Goal: Task Accomplishment & Management: Use online tool/utility

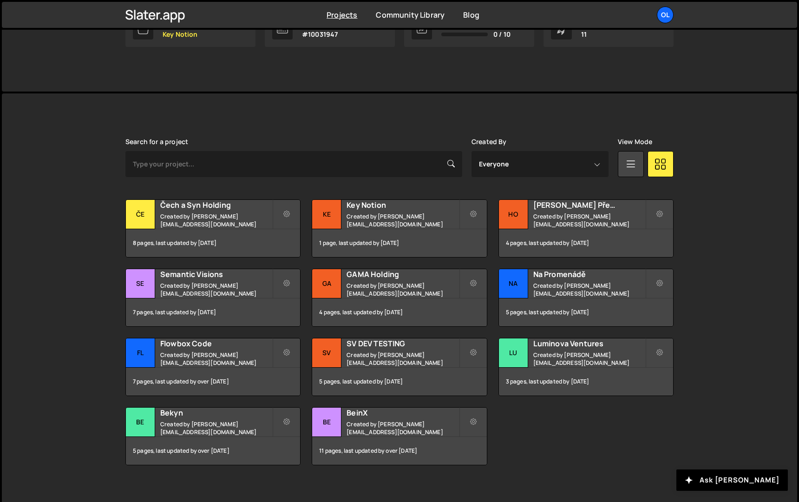
scroll to position [184, 0]
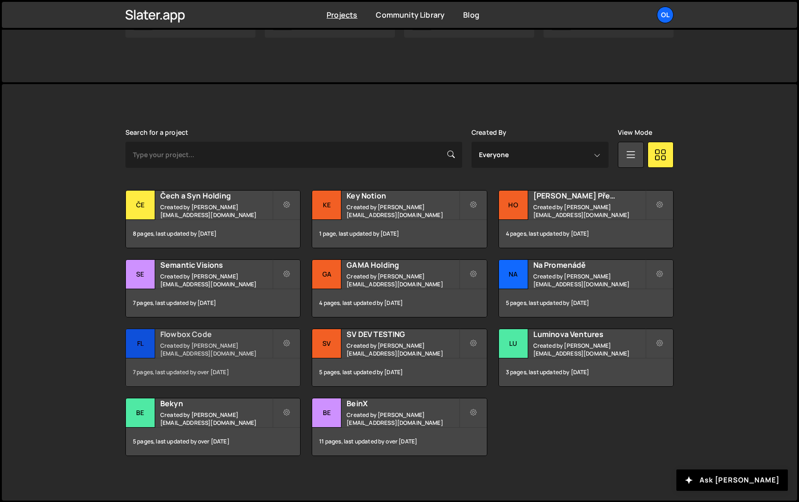
click at [230, 352] on small "Created by kubata@olii.cz" at bounding box center [216, 350] width 112 height 16
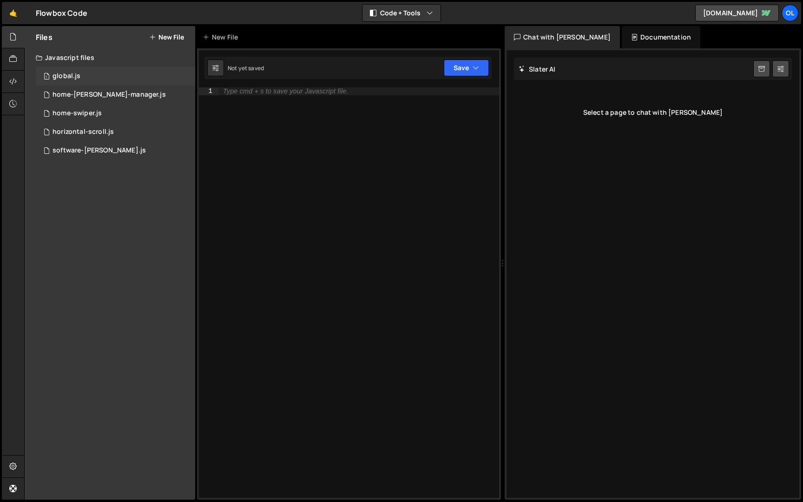
click at [97, 79] on div "1 global.js 0" at bounding box center [115, 76] width 159 height 19
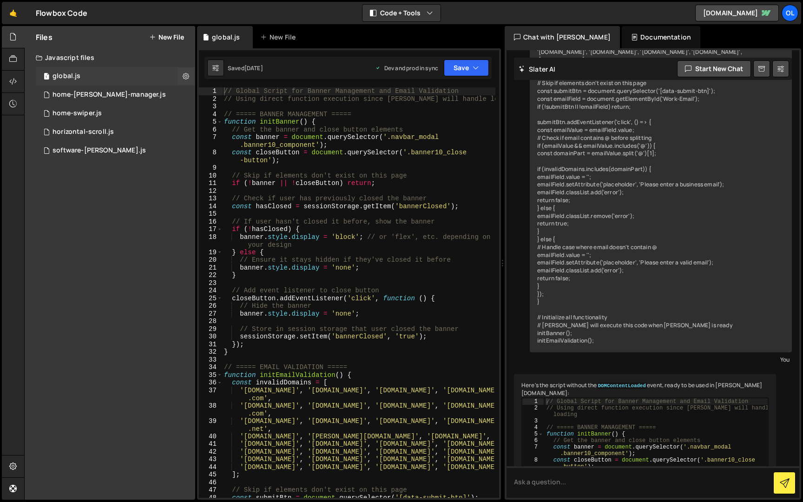
scroll to position [2168, 0]
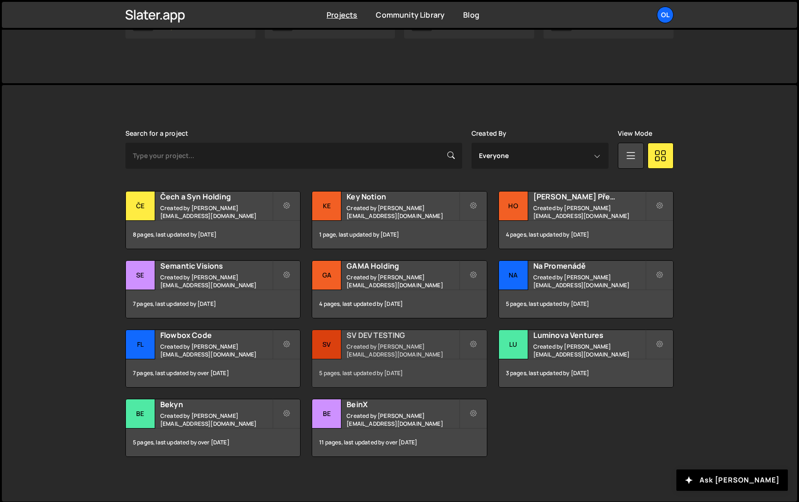
scroll to position [184, 0]
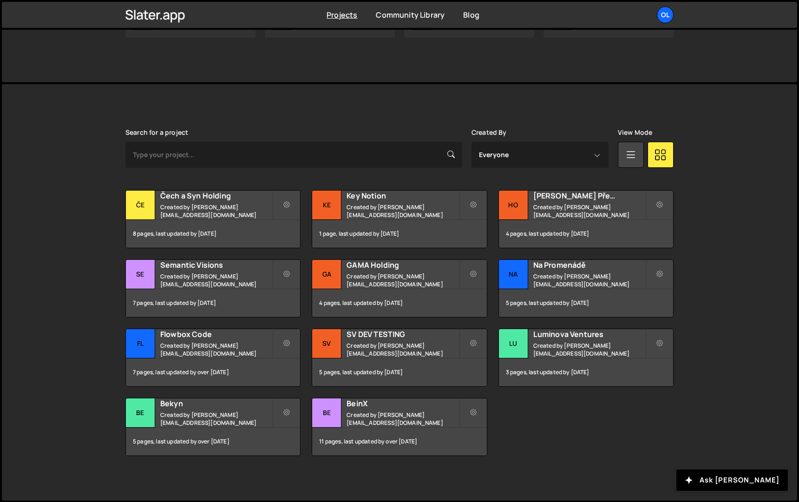
click at [99, 323] on div "Slater is designed for desktop use. Please use a larger screen to access the fu…" at bounding box center [400, 292] width 796 height 416
click at [167, 353] on small "Created by kubata@olii.cz" at bounding box center [216, 350] width 112 height 16
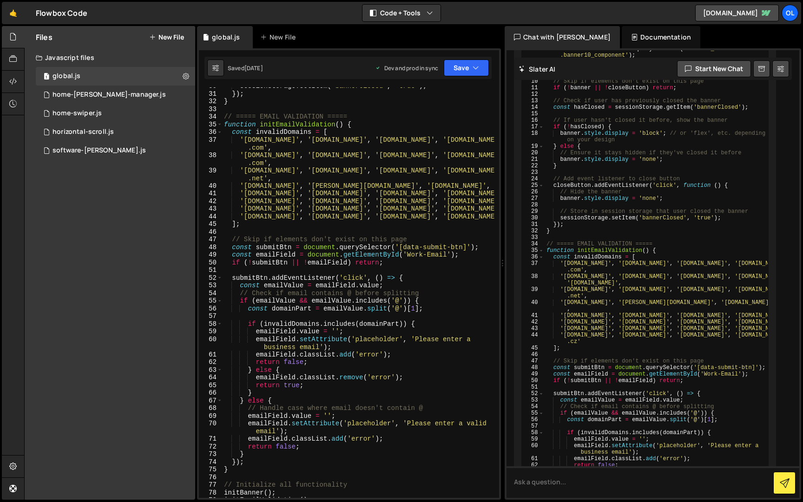
scroll to position [231, 0]
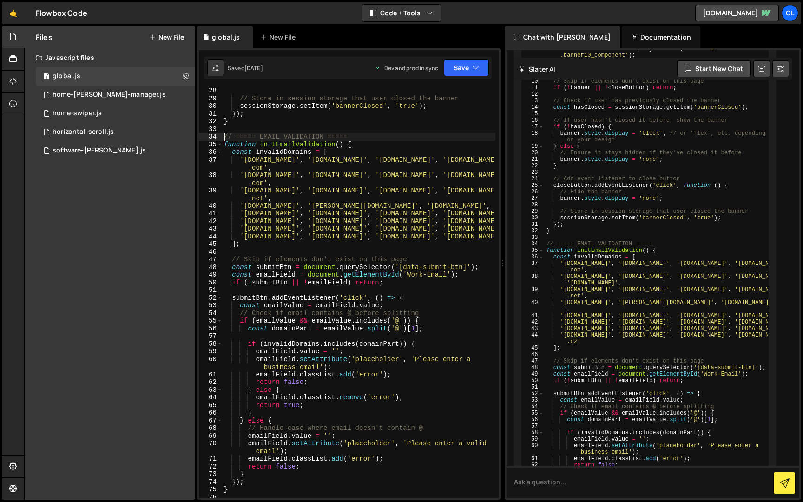
drag, startPoint x: 224, startPoint y: 136, endPoint x: 296, endPoint y: 217, distance: 107.6
click at [296, 217] on div "// Store in session storage that user closed the banner sessionStorage . setIte…" at bounding box center [358, 300] width 273 height 426
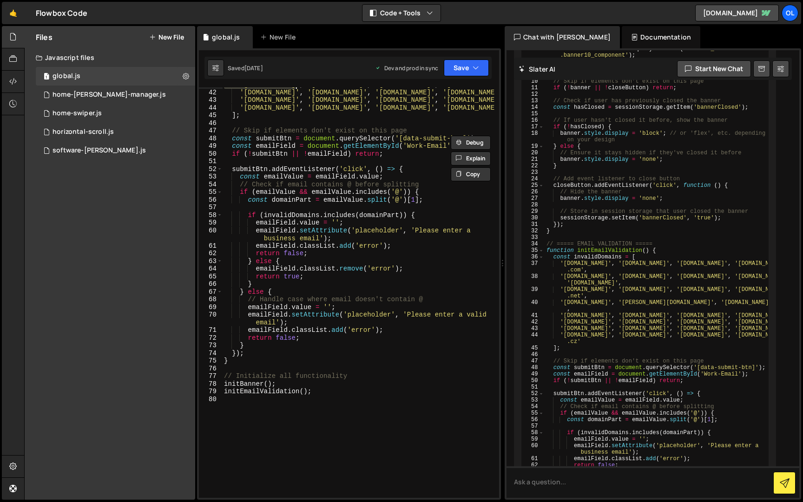
scroll to position [359, 0]
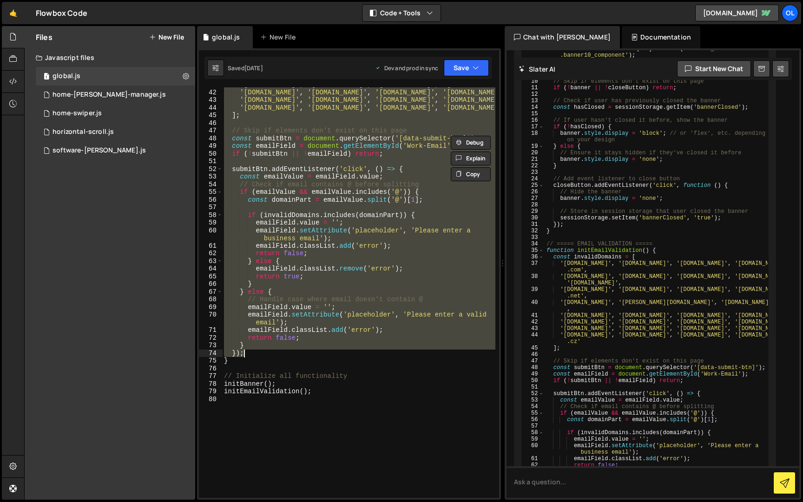
click at [358, 352] on div "'protonmail.com' , 'tutanota.com' , 'yandex.com' , 'aol.co.uk' , 'btinternet.co…" at bounding box center [358, 294] width 273 height 426
click at [358, 357] on div "'protonmail.com' , 'tutanota.com' , 'yandex.com' , 'aol.co.uk' , 'btinternet.co…" at bounding box center [358, 294] width 273 height 426
type textarea "}); }"
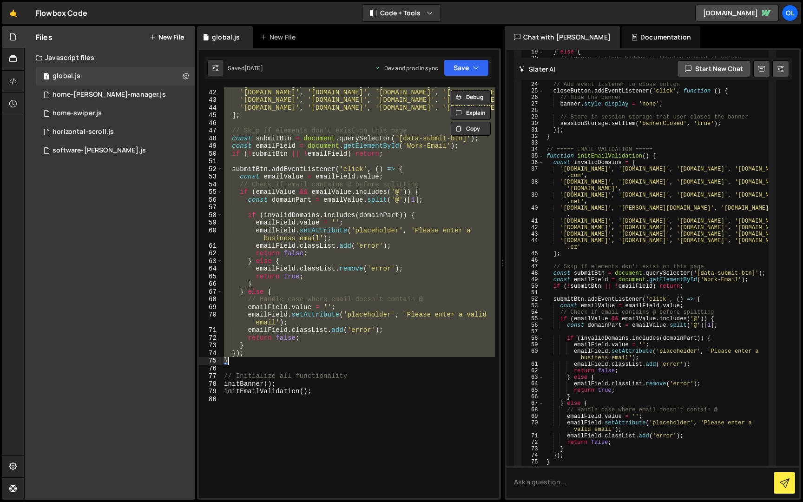
scroll to position [2289, 0]
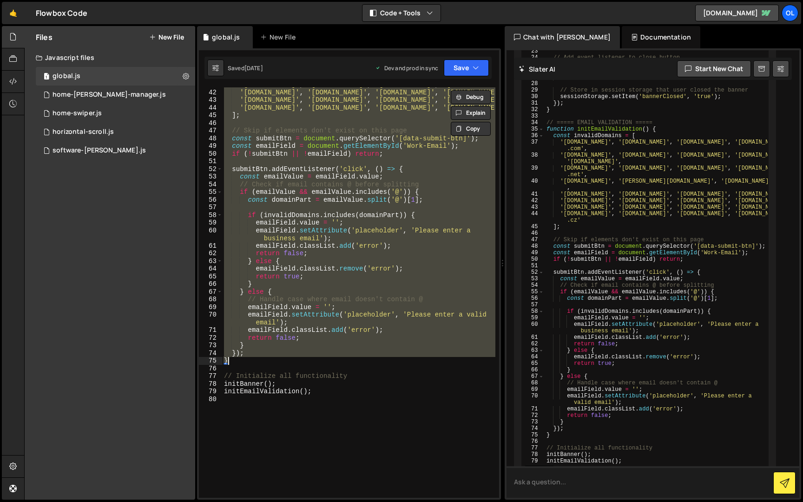
click at [572, 486] on textarea at bounding box center [653, 482] width 293 height 32
paste textarea "// ===== EMAIL VALIDATION ===== function initEmailValidation() { const invalidD…"
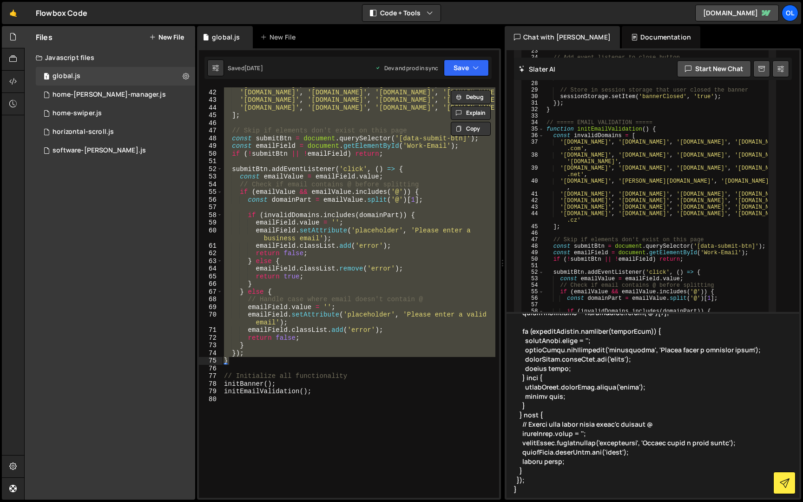
scroll to position [234, 0]
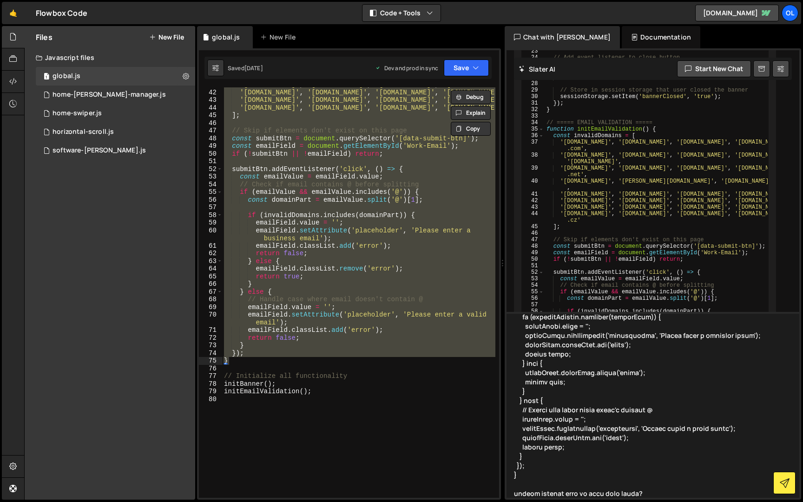
type textarea "// ===== EMAIL VALIDATION ===== function initEmailValidation() { const invalidD…"
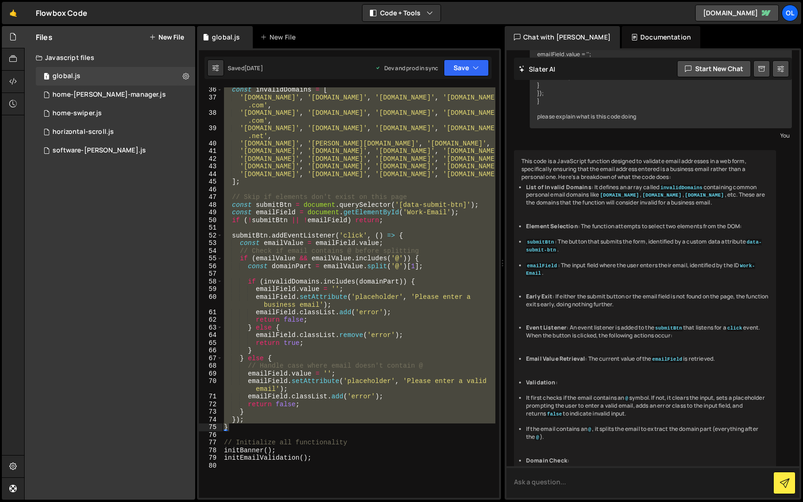
scroll to position [3070, 0]
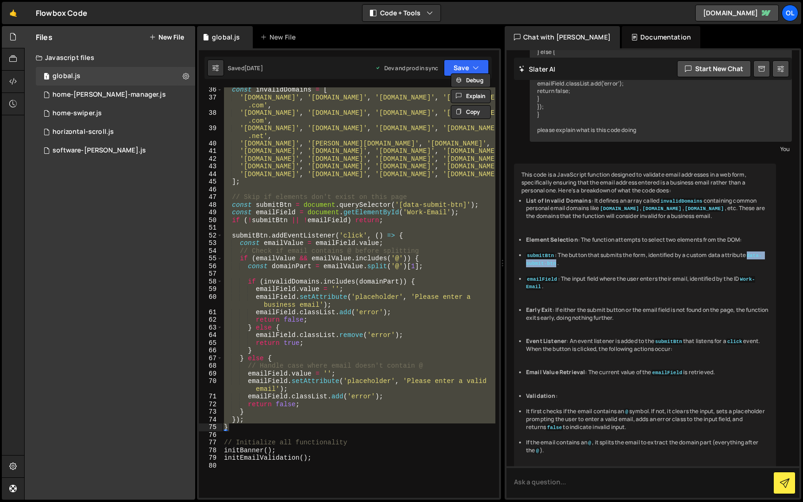
drag, startPoint x: 753, startPoint y: 173, endPoint x: 555, endPoint y: 177, distance: 198.0
click at [555, 252] on code "data-submit-btn" at bounding box center [644, 259] width 236 height 14
copy code "data-submit-btn"
click at [588, 283] on ul "List of Invalid Domains : It defines an array called invalidDomains containing …" at bounding box center [644, 368] width 247 height 343
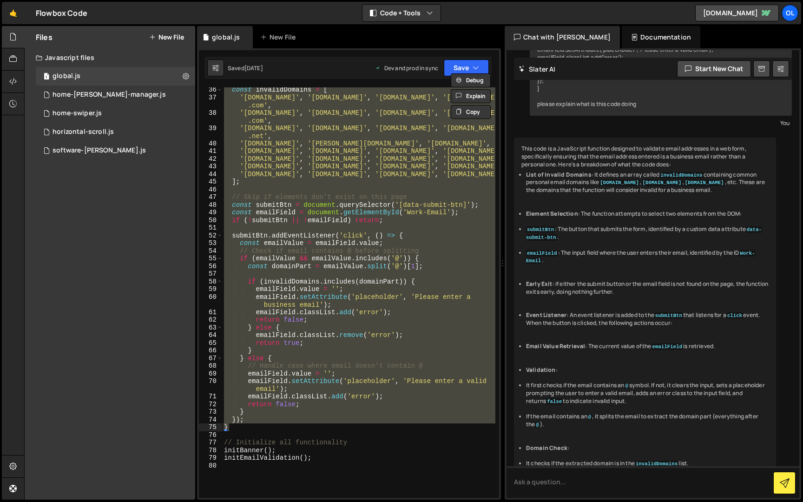
scroll to position [3120, 0]
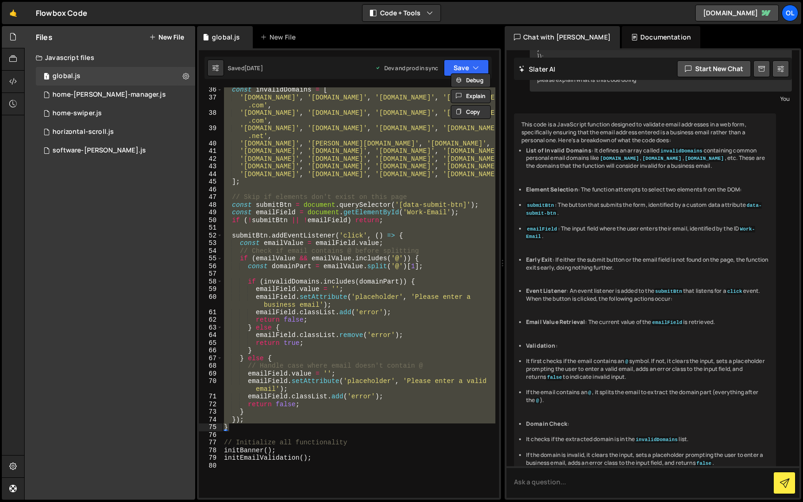
click at [265, 423] on div "const invalidDomains = [ 'gmail.com' , 'hotmail.com' , 'icloud.com' , 'yahoo.co…" at bounding box center [358, 299] width 273 height 426
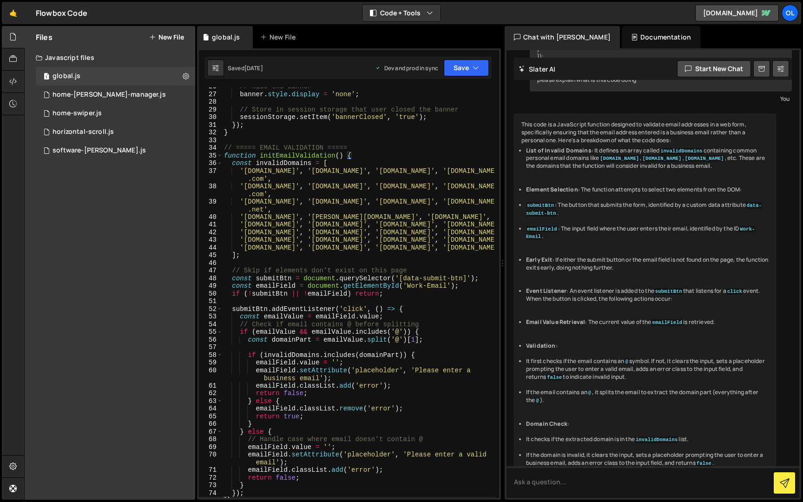
scroll to position [210, 0]
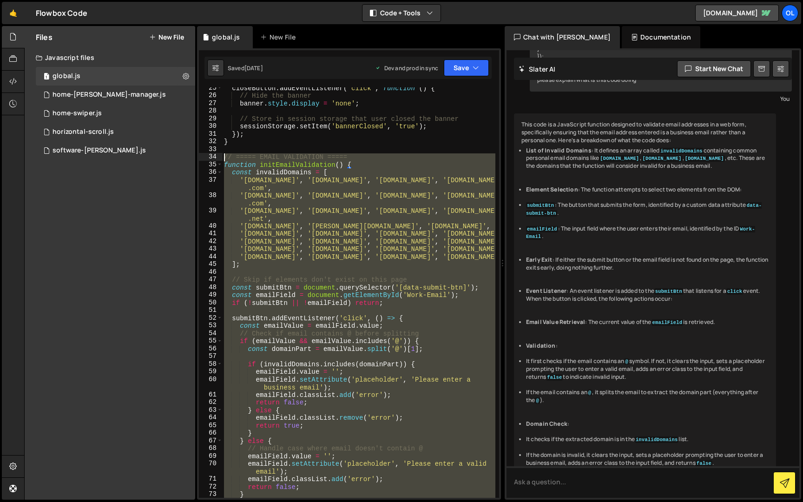
click at [224, 157] on div "closeButton . addEventListener ( 'click' , function ( ) { // Hide the banner ba…" at bounding box center [358, 297] width 273 height 426
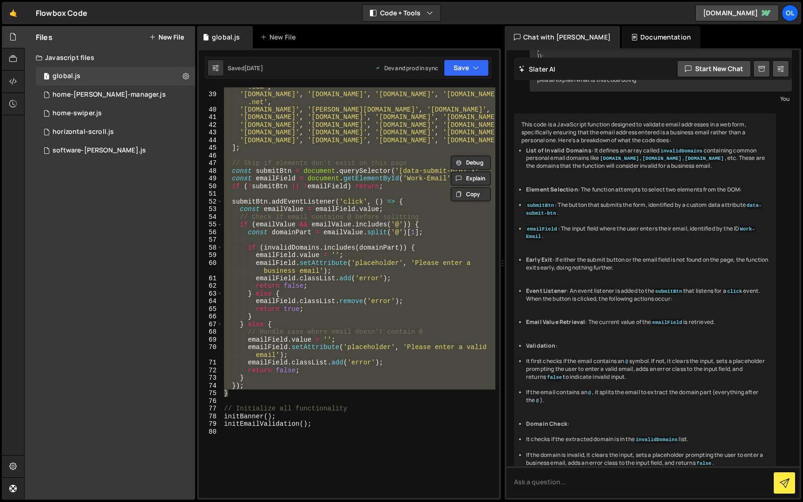
scroll to position [327, 0]
paste textarea "}"
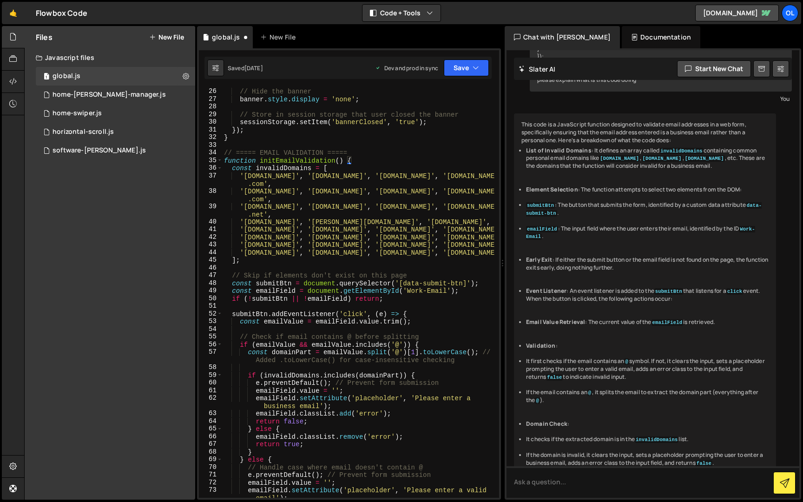
scroll to position [206, 0]
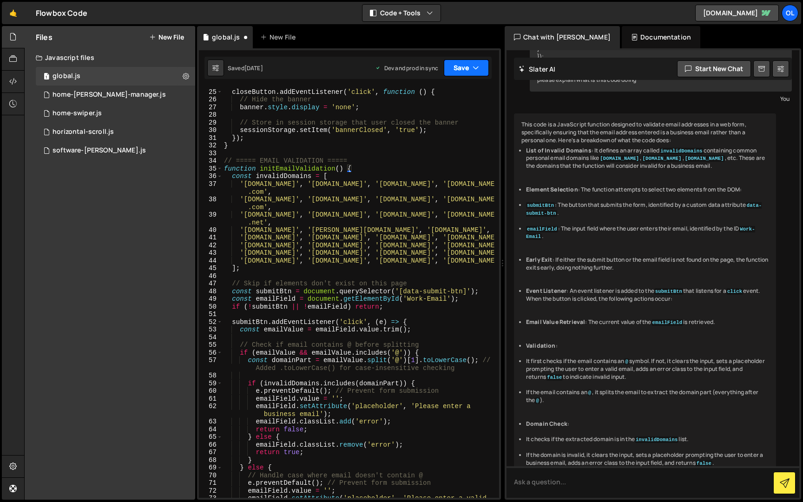
click at [450, 67] on button "Save" at bounding box center [466, 67] width 45 height 17
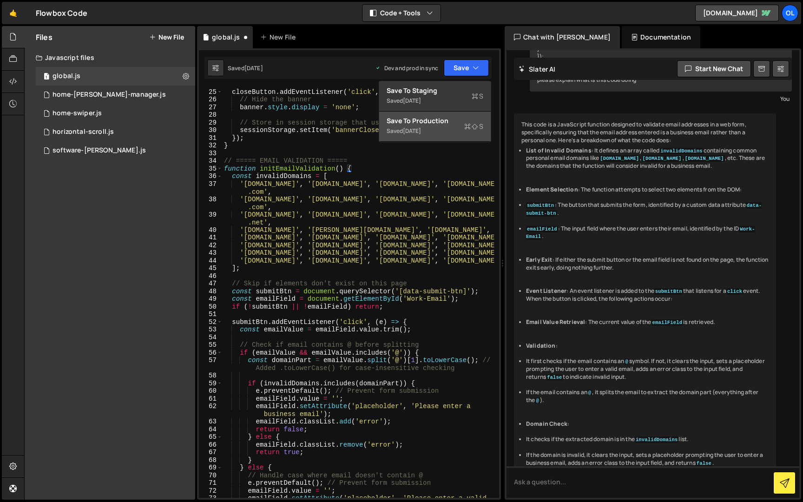
click at [441, 133] on div "Saved 5 months ago" at bounding box center [435, 130] width 97 height 11
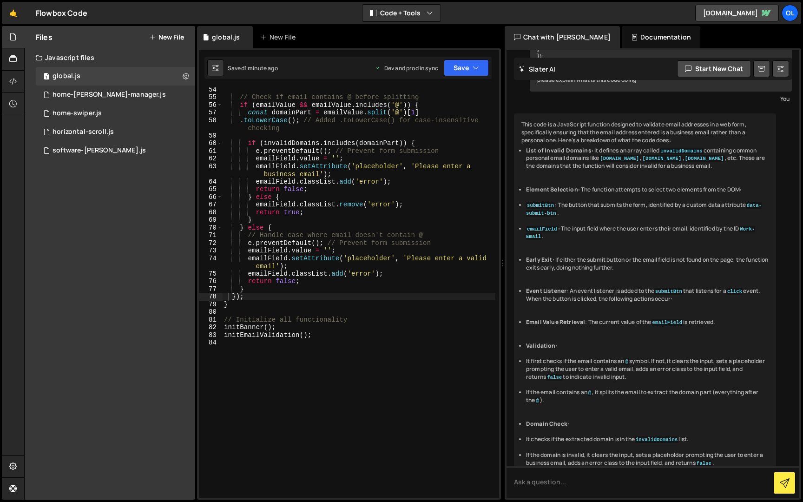
click at [254, 307] on div "// Check if email contains @ before splitting if ( emailValue && emailValue . i…" at bounding box center [358, 299] width 273 height 426
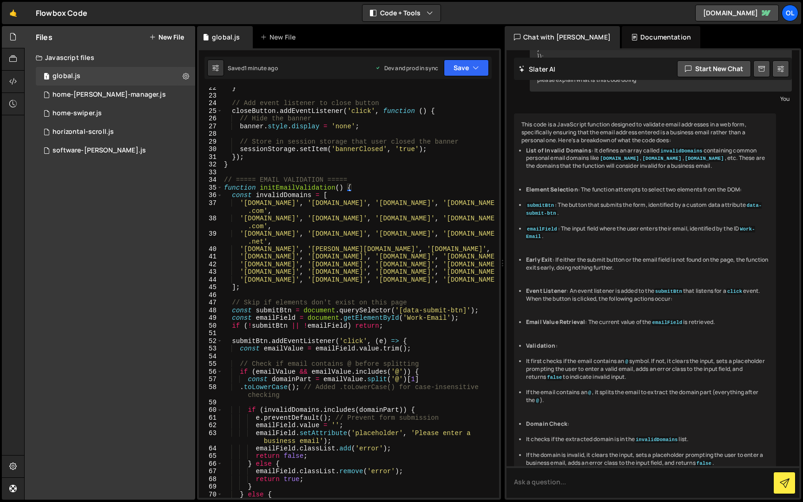
scroll to position [187, 0]
click at [221, 181] on div "34" at bounding box center [211, 180] width 24 height 8
click at [222, 181] on div "34" at bounding box center [211, 180] width 24 height 8
click at [225, 178] on div "} // Add event listener to close button closeButton . addEventListener ( 'click…" at bounding box center [358, 297] width 273 height 426
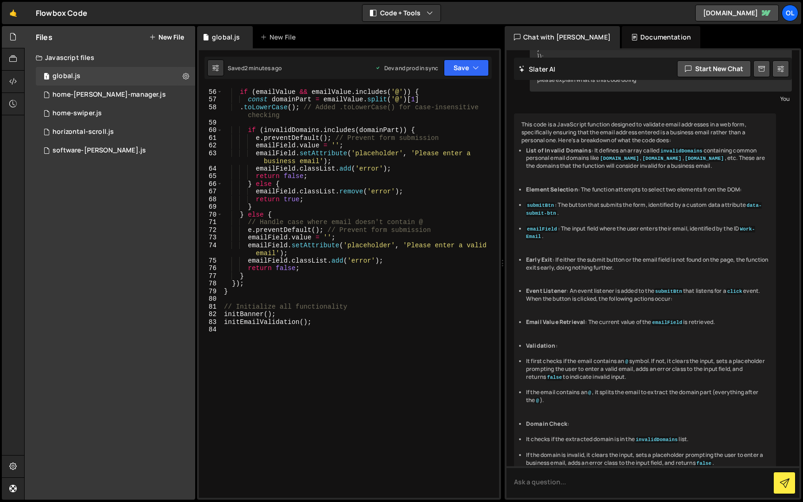
scroll to position [467, 0]
click at [253, 292] on div "// Check if email contains @ before splitting if ( emailValue && emailValue . i…" at bounding box center [358, 293] width 273 height 426
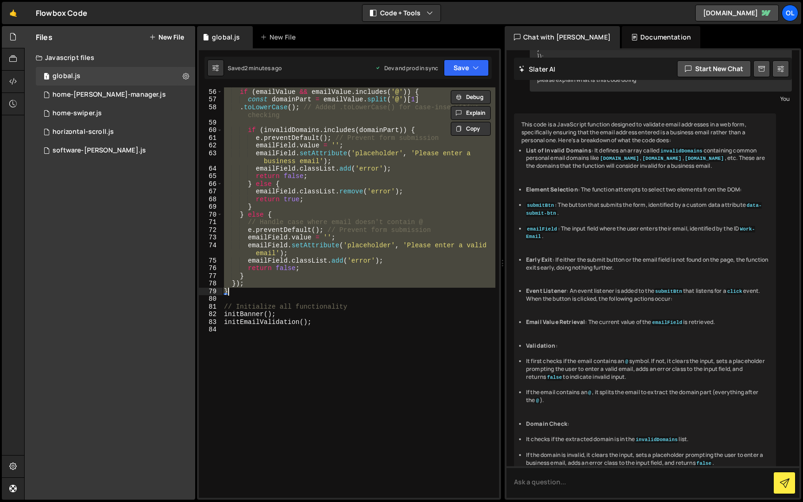
paste textarea
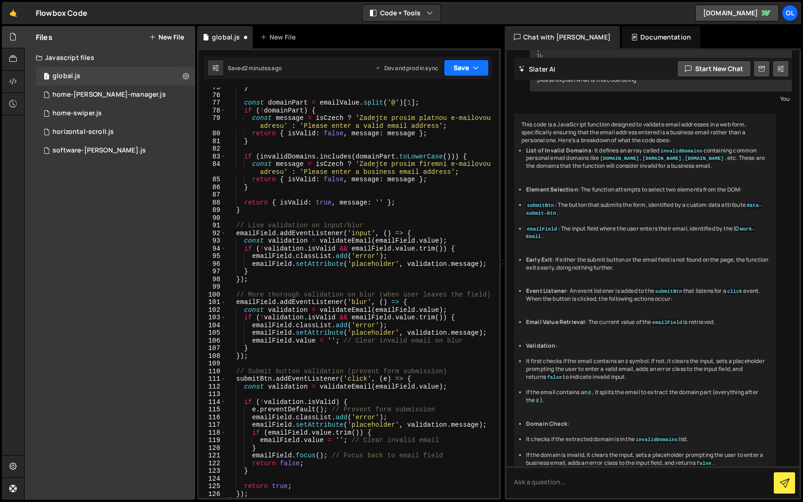
click at [453, 72] on button "Save" at bounding box center [466, 67] width 45 height 17
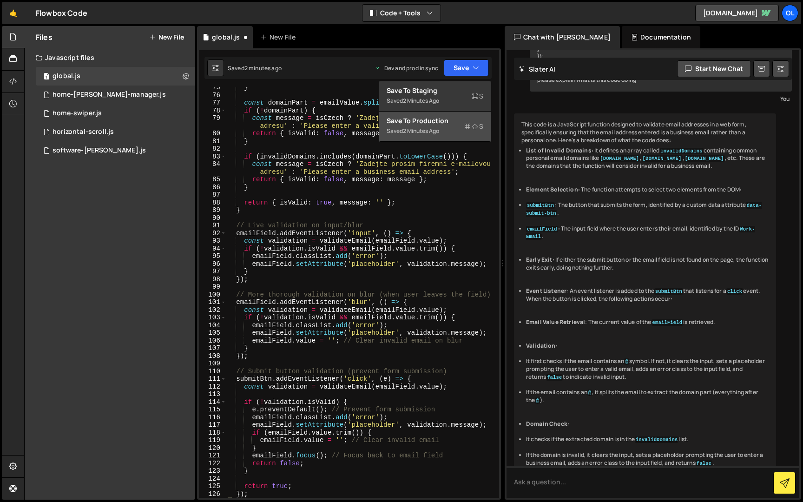
click at [447, 119] on div "Save to Production S" at bounding box center [435, 120] width 97 height 9
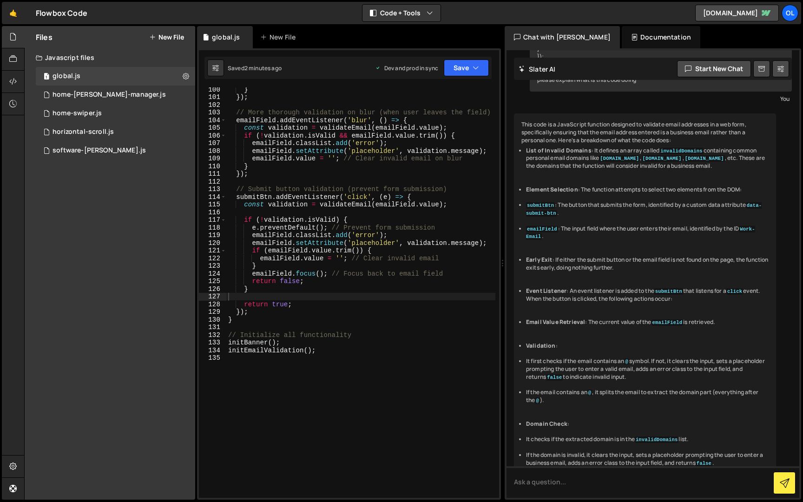
click at [287, 318] on div "} }) ; // More thorough validation on blur (when user leaves the field) emailFi…" at bounding box center [360, 299] width 269 height 426
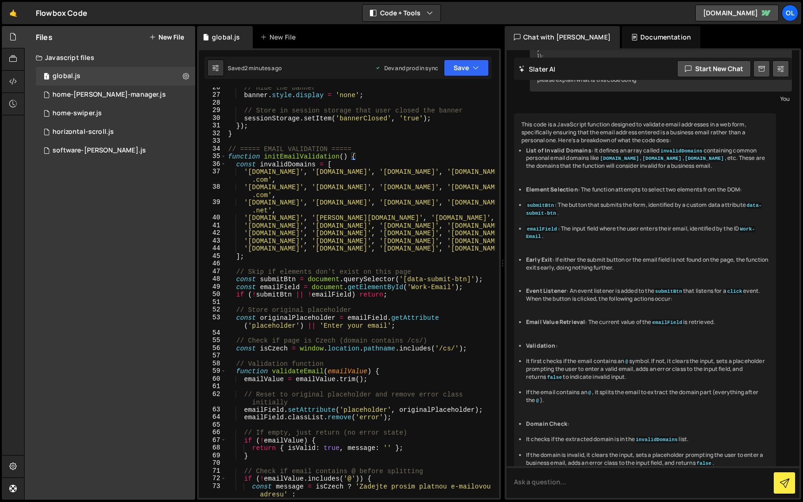
scroll to position [186, 0]
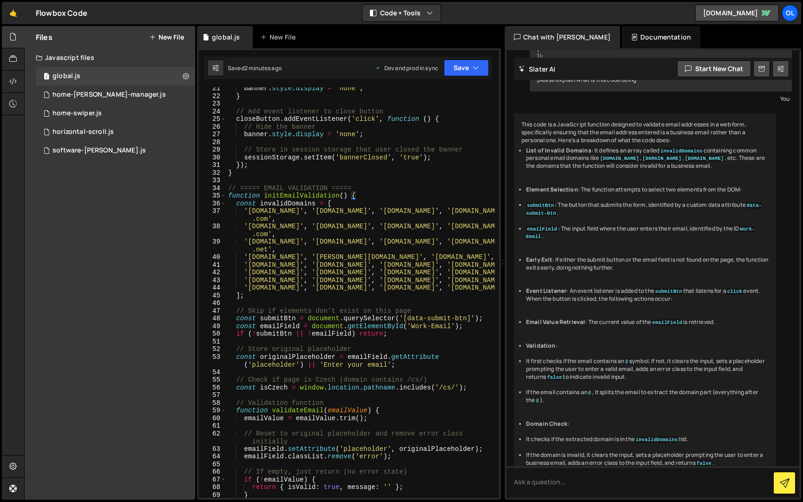
click at [229, 190] on div "banner . style . display = 'none' ; } // Add event listener to close button clo…" at bounding box center [360, 298] width 269 height 426
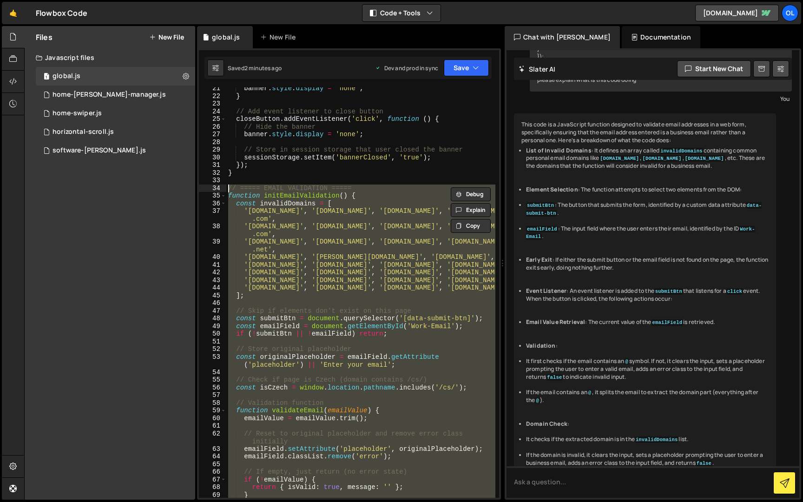
paste textarea "}"
type textarea "}"
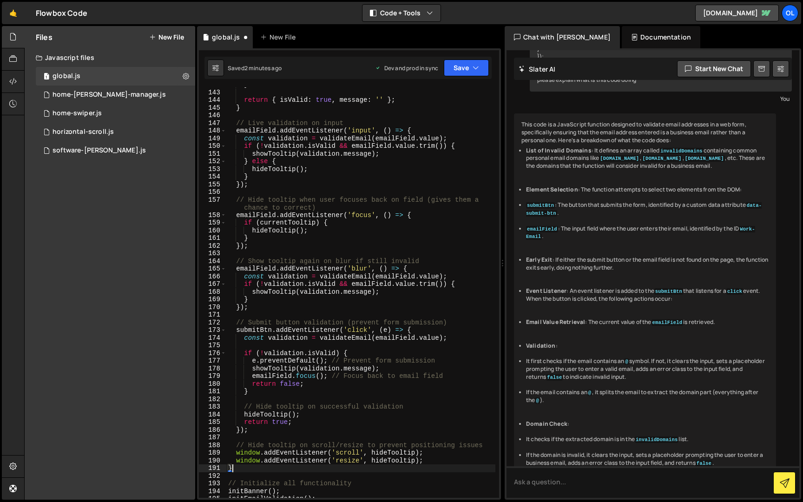
scroll to position [1237, 0]
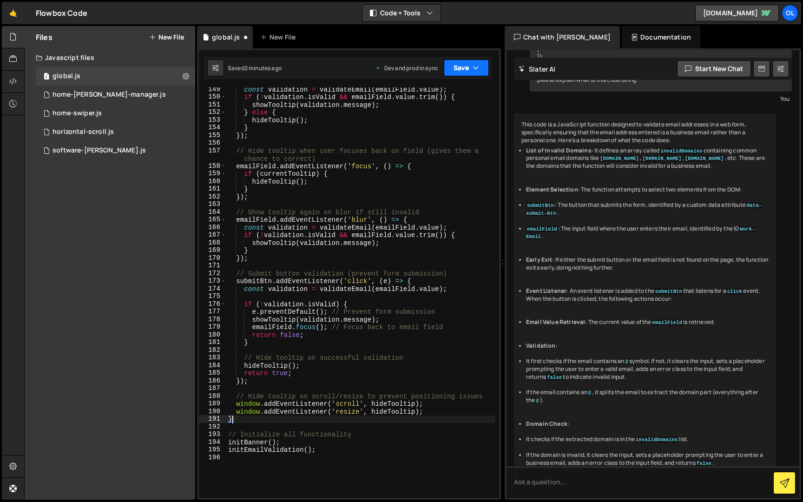
click at [445, 72] on button "Save" at bounding box center [466, 67] width 45 height 17
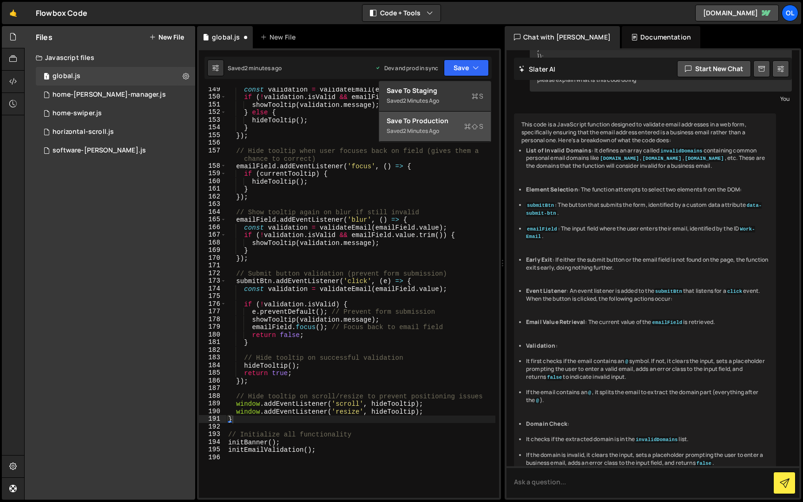
click at [434, 124] on div "Save to Production S" at bounding box center [435, 120] width 97 height 9
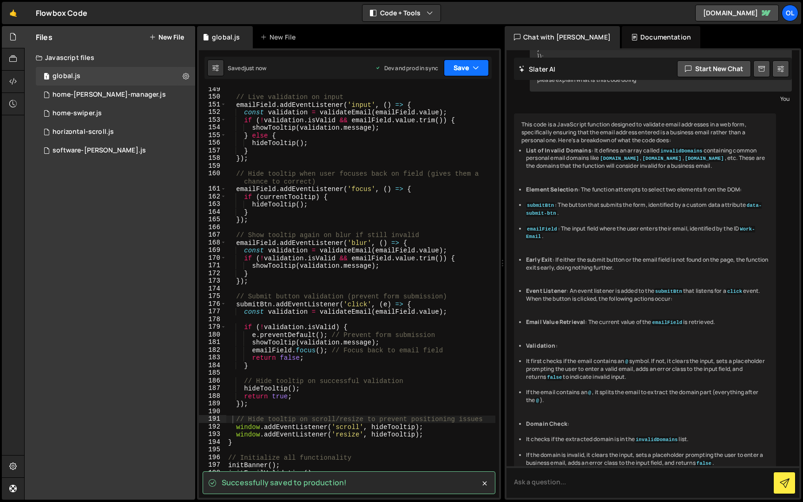
click at [482, 72] on button "Save" at bounding box center [466, 67] width 45 height 17
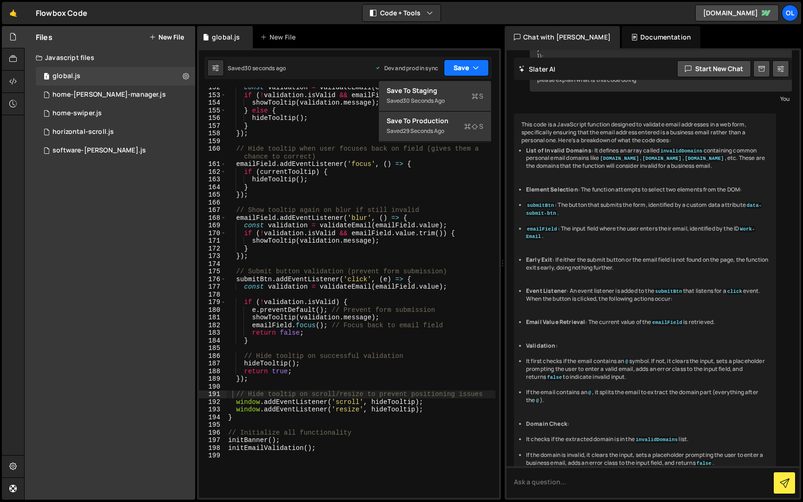
scroll to position [1269, 0]
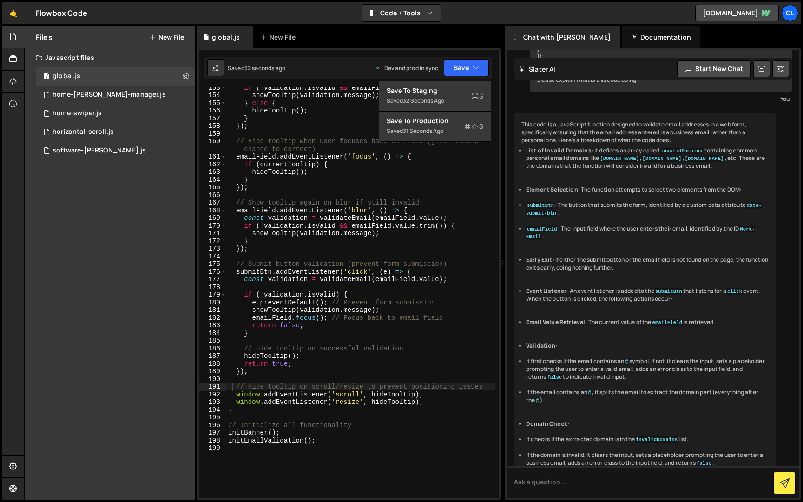
click at [396, 435] on div "if ( ! validation . isValid && emailField . value . trim ( )) { showTooltip ( v…" at bounding box center [360, 297] width 269 height 426
type textarea "initBanner();"
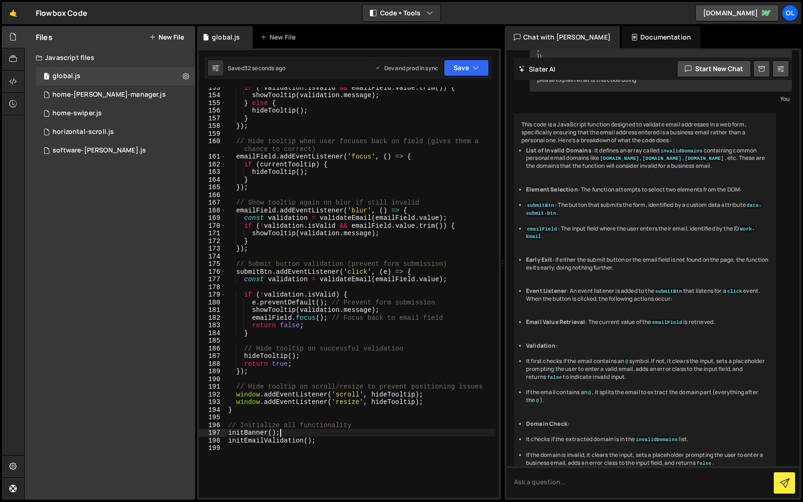
click at [396, 452] on div "if ( ! validation . isValid && emailField . value . trim ( )) { showTooltip ( v…" at bounding box center [360, 297] width 269 height 426
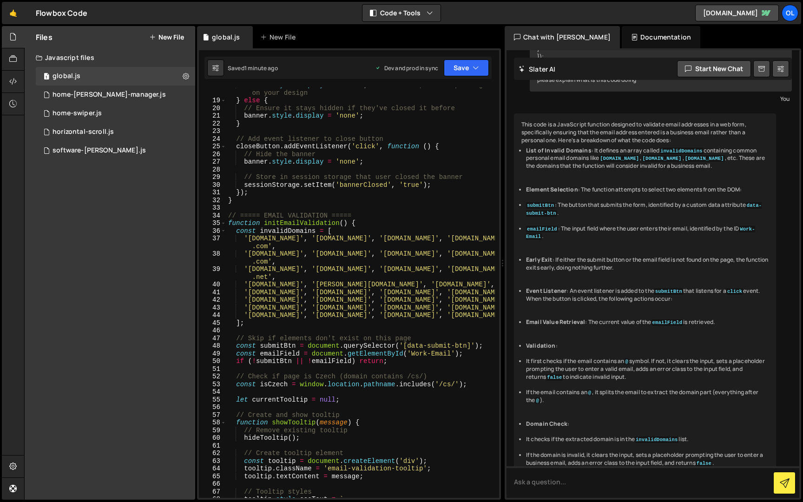
scroll to position [154, 0]
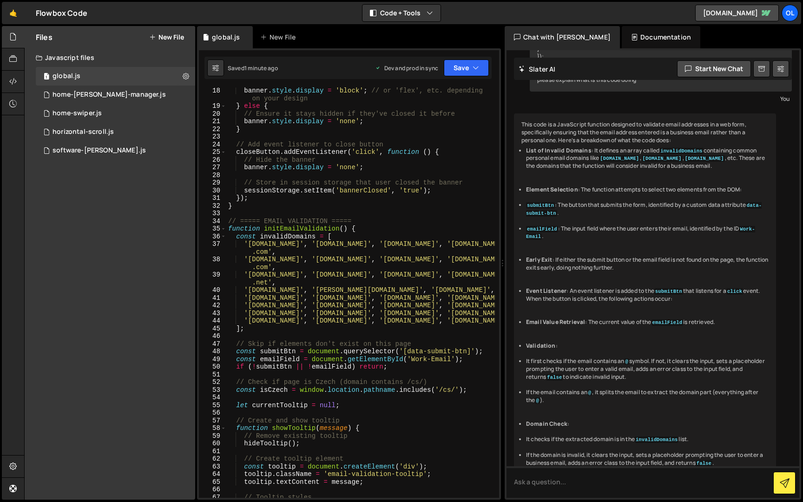
click at [229, 222] on div "banner . style . display = 'block' ; // or 'flex', etc. depending on your desig…" at bounding box center [360, 304] width 269 height 434
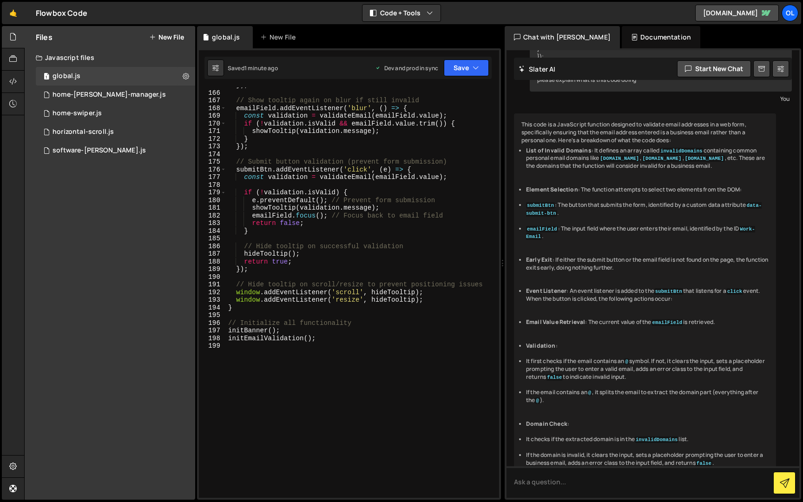
scroll to position [1371, 0]
click at [352, 307] on div "}) ; // Show tooltip again on blur if still invalid emailField . addEventListen…" at bounding box center [360, 294] width 269 height 426
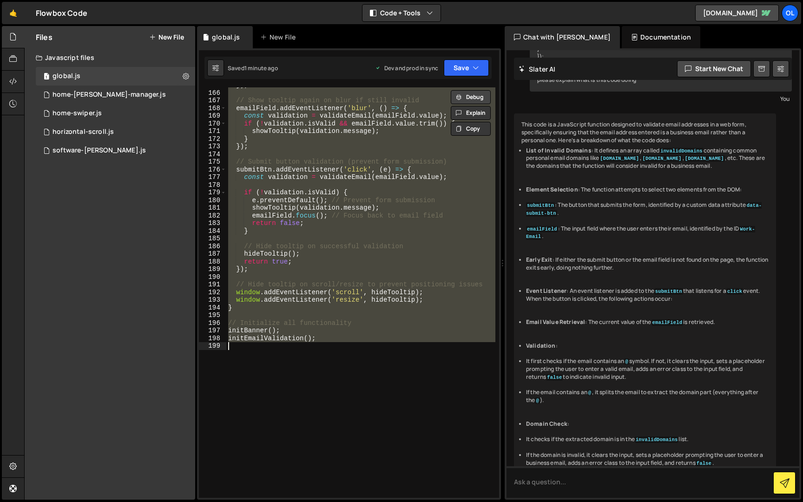
click at [471, 95] on button "Debug" at bounding box center [471, 97] width 40 height 14
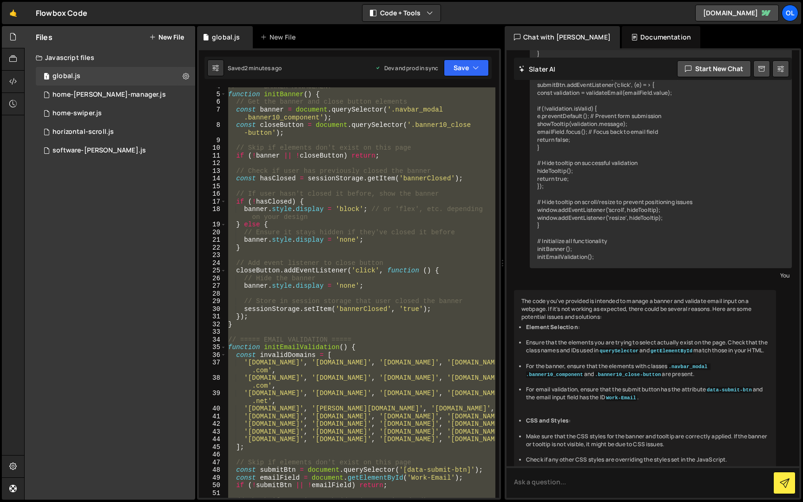
scroll to position [0, 0]
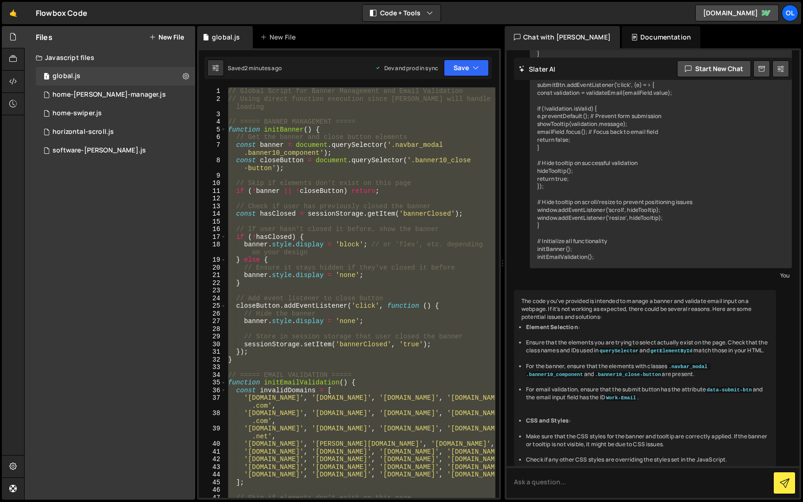
click at [305, 212] on div "// Global Script for Banner Management and Email Validation // Using direct fun…" at bounding box center [360, 300] width 269 height 426
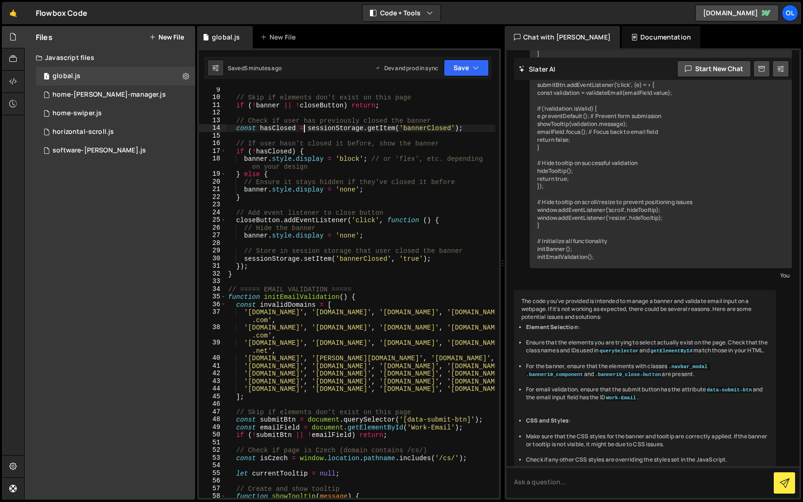
scroll to position [86, 0]
click at [229, 291] on div "// Skip if elements don't exist on this page if ( ! banner || ! closeButton ) r…" at bounding box center [360, 299] width 269 height 426
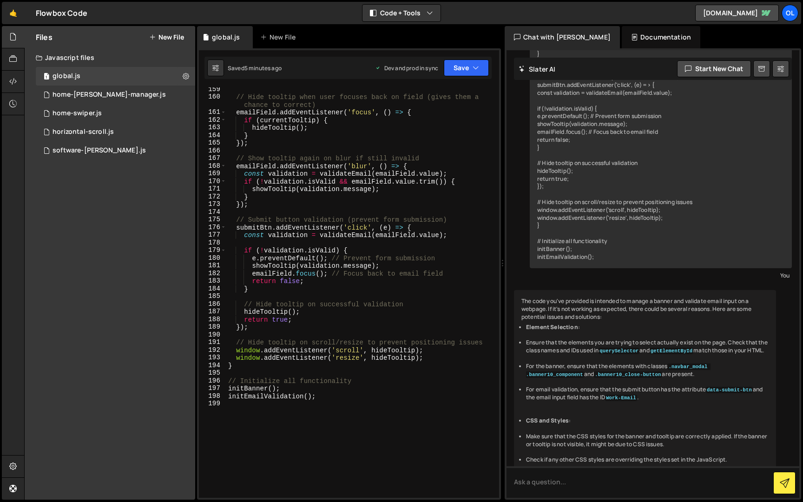
scroll to position [1340, 0]
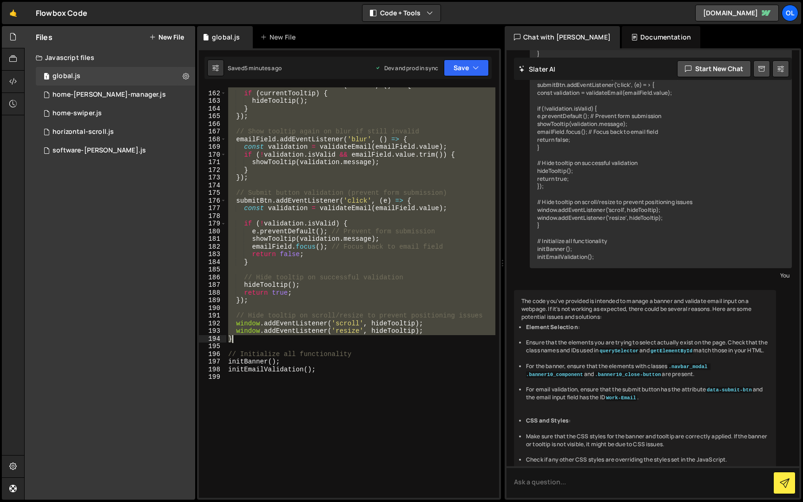
click at [266, 336] on div "emailField . addEventListener ( 'focus' , ( ) => { if ( currentTooltip ) { hide…" at bounding box center [360, 295] width 269 height 426
paste textarea
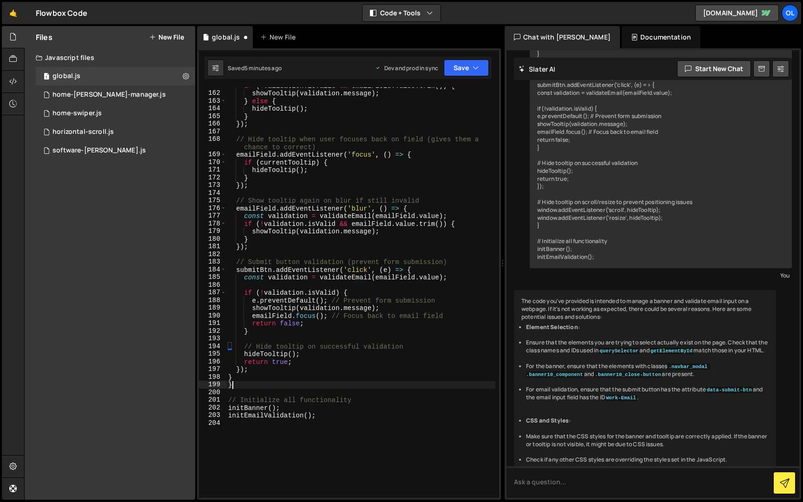
scroll to position [1332, 0]
click at [460, 66] on button "Save" at bounding box center [466, 67] width 45 height 17
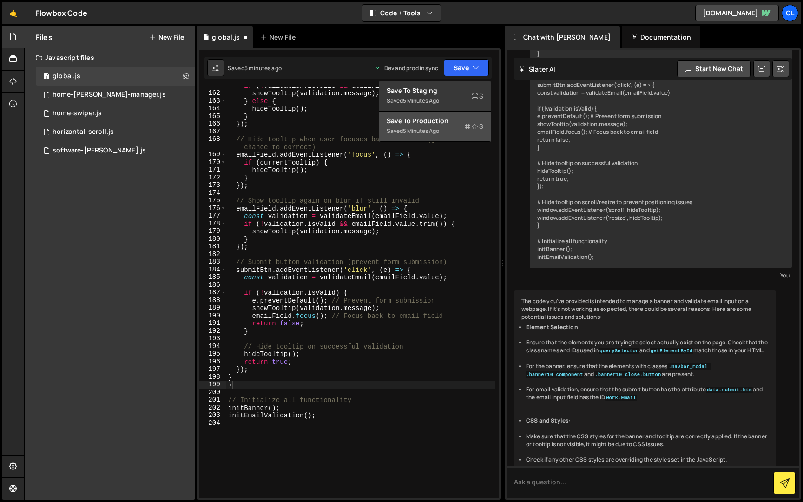
click at [452, 119] on div "Save to Production S" at bounding box center [435, 120] width 97 height 9
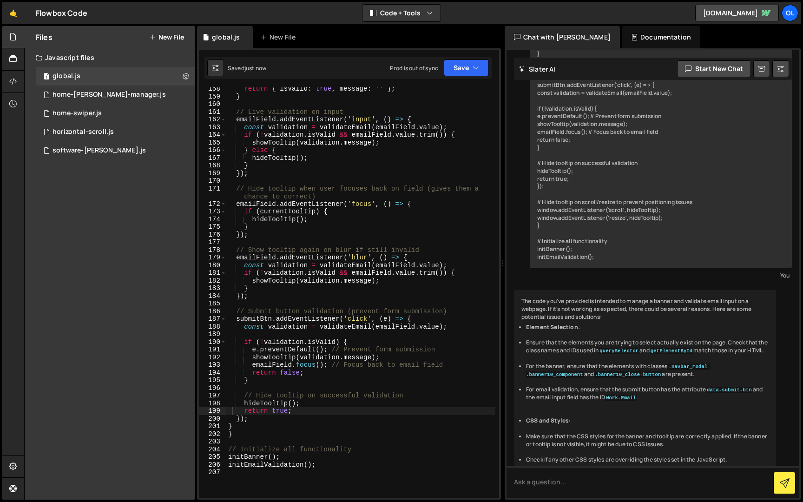
scroll to position [1306, 0]
click at [290, 414] on div "return { isValid : true , message : '' } ; } // Live validation on input emailF…" at bounding box center [360, 298] width 269 height 426
click at [279, 433] on div "return { isValid : true , message : '' } ; } // Live validation on input emailF…" at bounding box center [360, 298] width 269 height 426
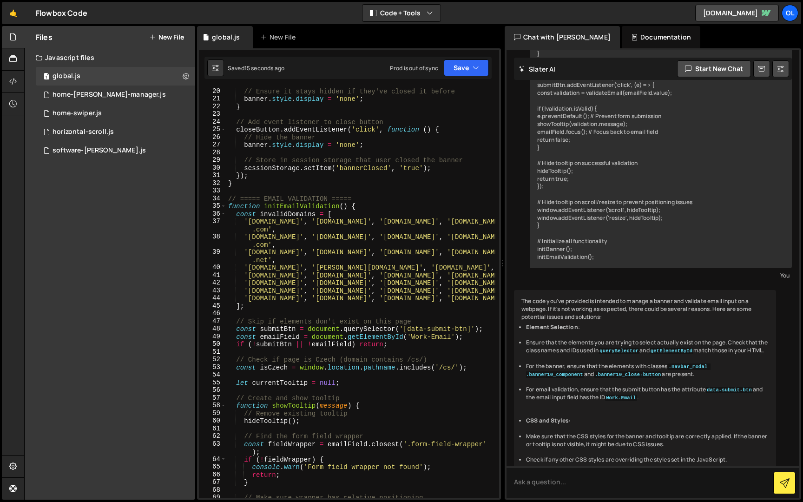
scroll to position [157, 0]
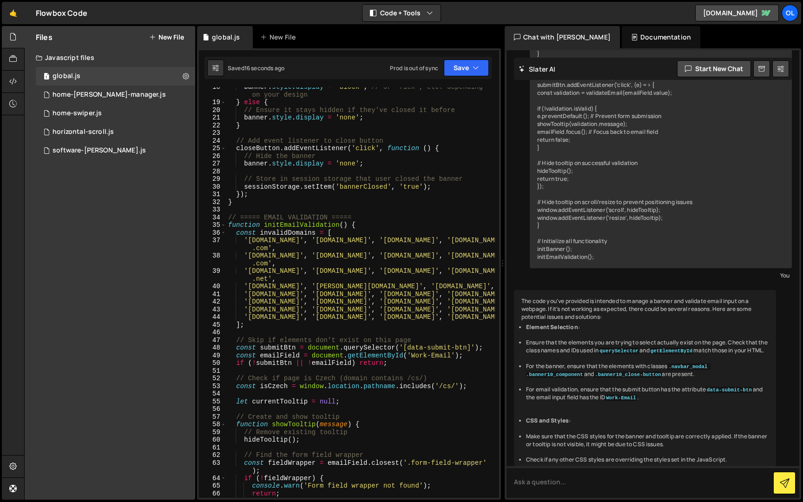
click at [229, 217] on div "banner . style . display = 'block' ; // or 'flex', etc. depending on your desig…" at bounding box center [360, 300] width 269 height 434
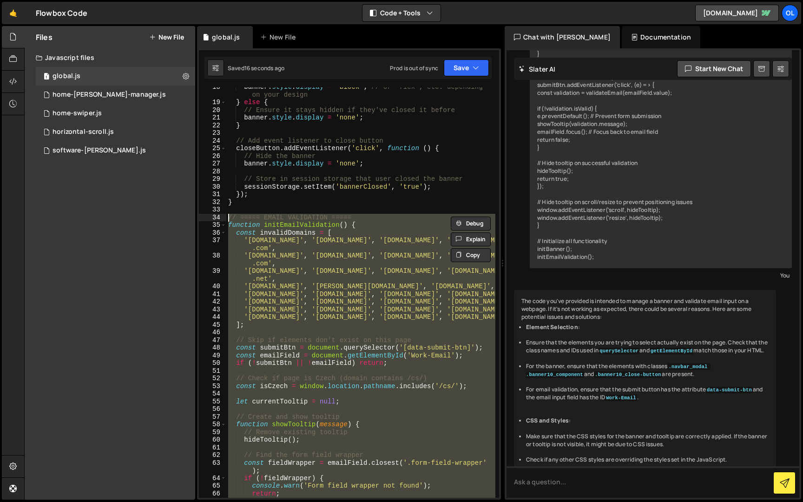
paste textarea "}"
type textarea "}"
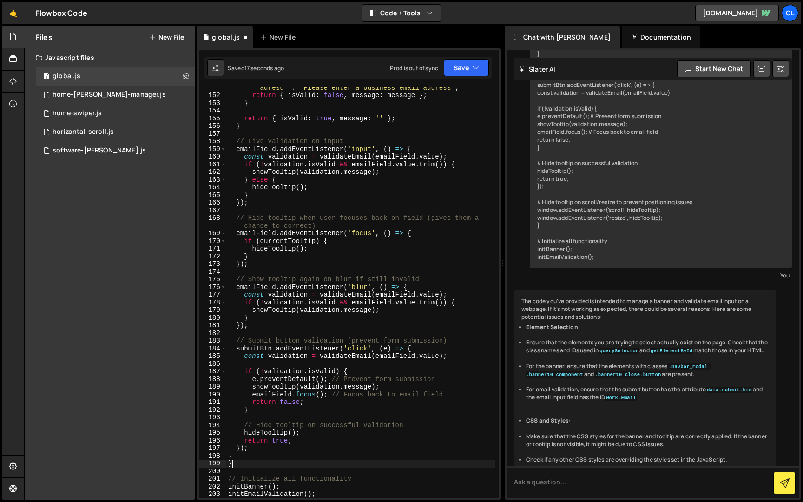
scroll to position [1257, 0]
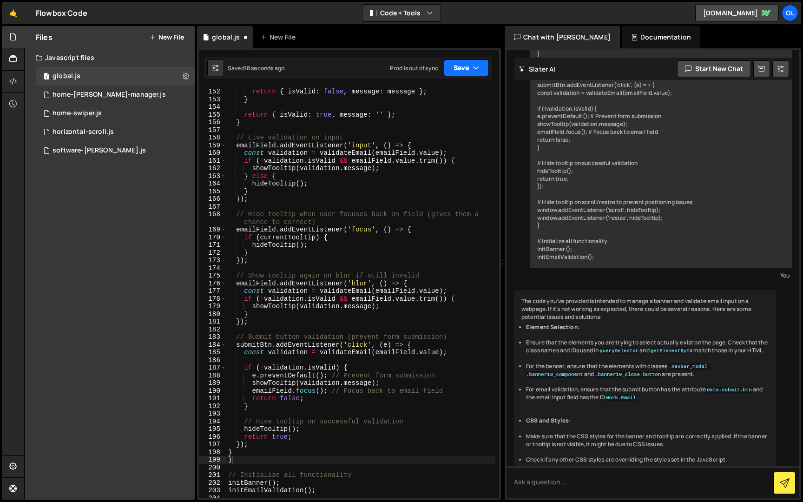
click at [463, 70] on button "Save" at bounding box center [466, 67] width 45 height 17
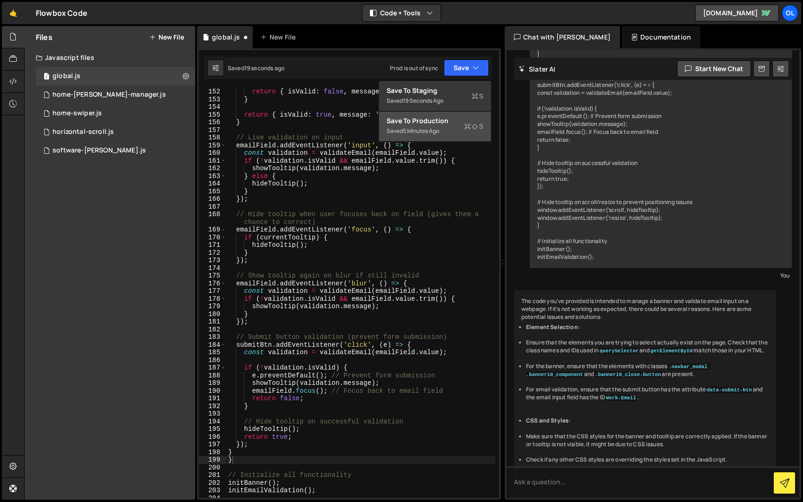
click at [452, 134] on div "Saved 5 minutes ago" at bounding box center [435, 130] width 97 height 11
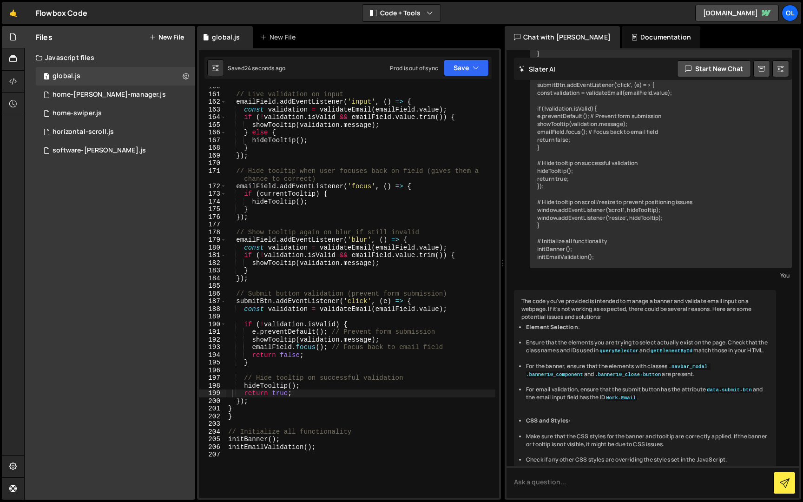
scroll to position [1329, 0]
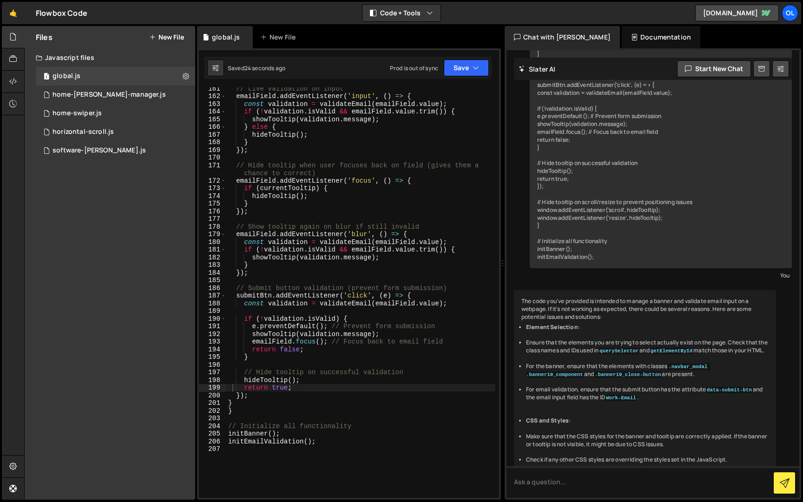
click at [286, 401] on div "// Live validation on input emailField . addEventListener ( 'input' , ( ) => { …" at bounding box center [360, 298] width 269 height 426
click at [255, 422] on div "// Live validation on input emailField . addEventListener ( 'input' , ( ) => { …" at bounding box center [360, 298] width 269 height 426
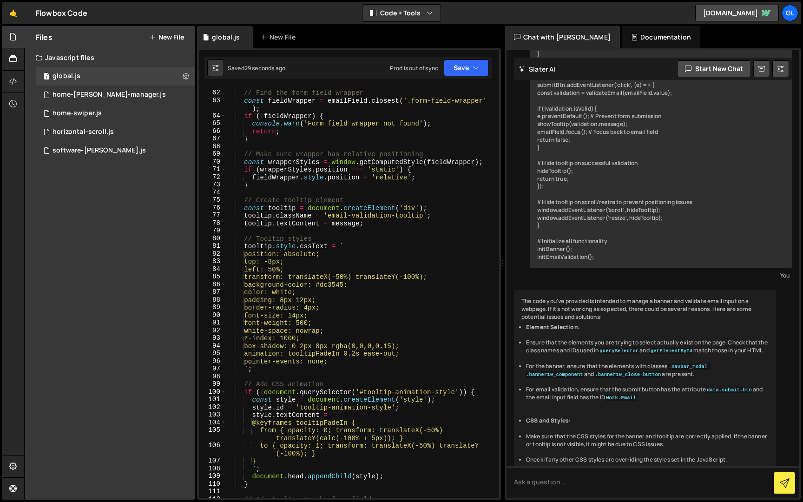
scroll to position [514, 0]
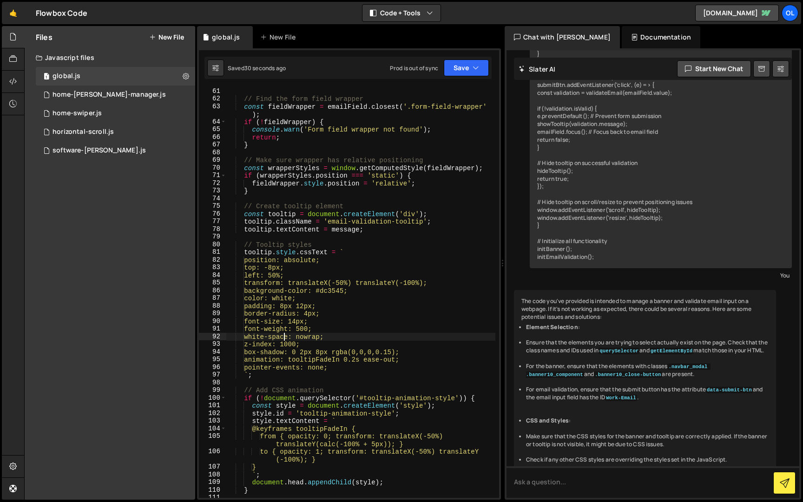
click at [285, 336] on div "// Find the form field wrapper const fieldWrapper = emailField . closest ( '.fo…" at bounding box center [360, 300] width 269 height 426
type textarea "initEmailValidation();"
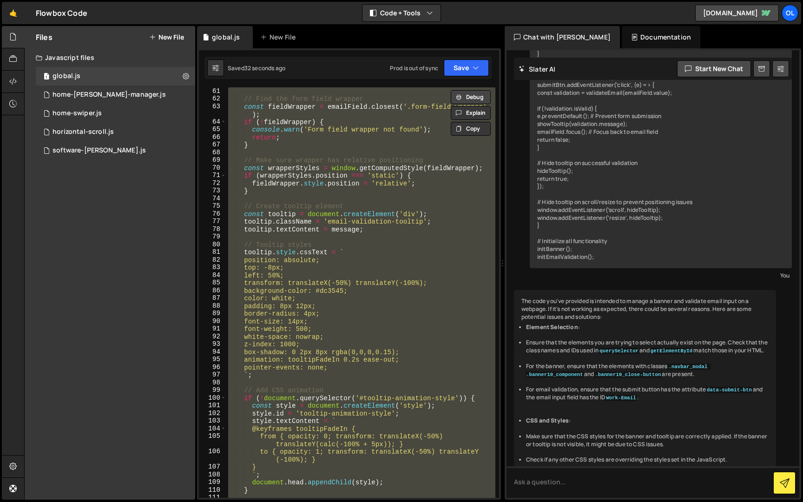
click at [476, 99] on button "Debug" at bounding box center [471, 97] width 40 height 14
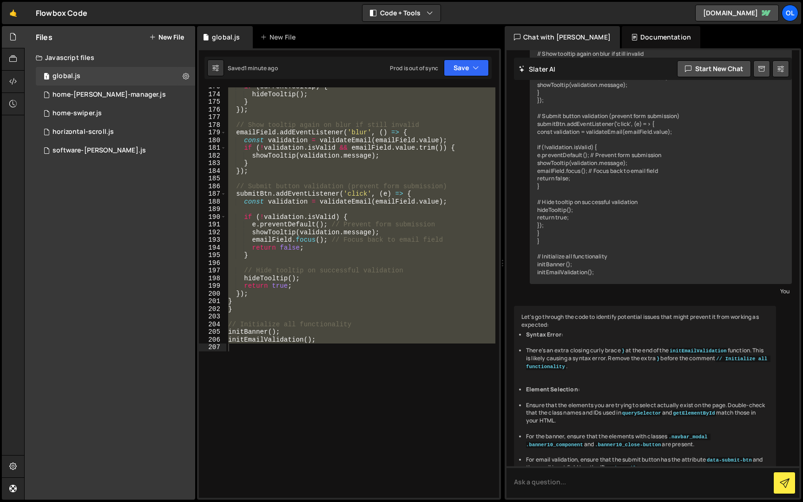
scroll to position [1448, 0]
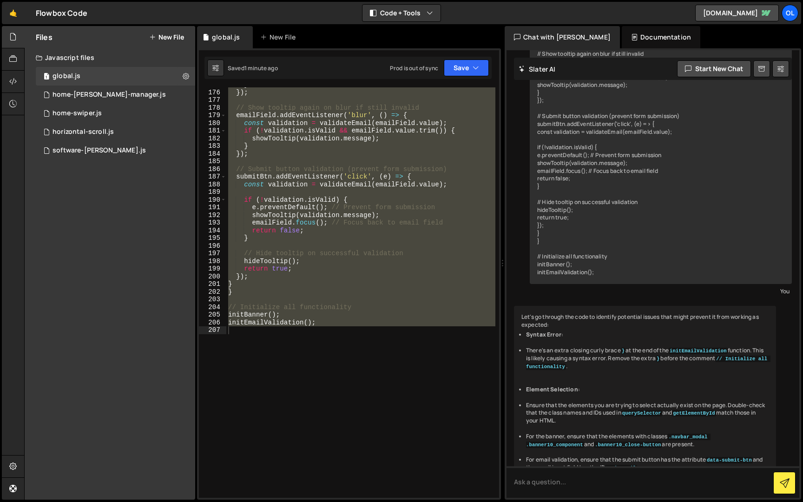
click at [265, 334] on div "} }) ; // Show tooltip again on blur if still invalid emailField . addEventList…" at bounding box center [360, 292] width 269 height 410
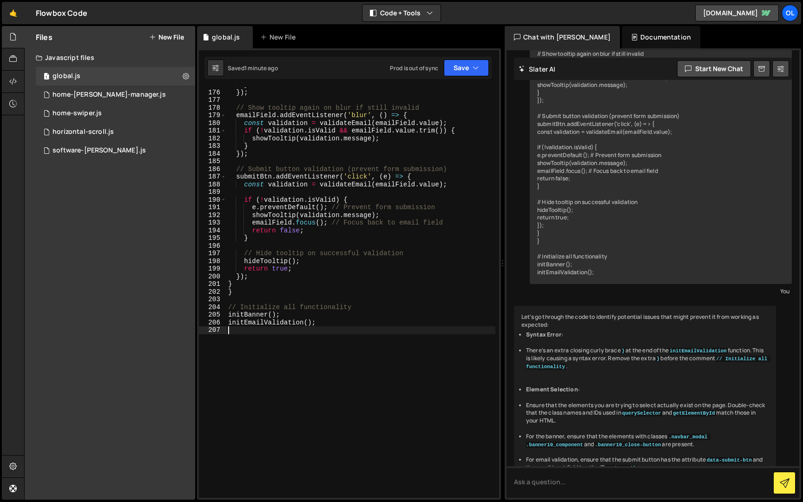
click at [256, 295] on div "} }) ; // Show tooltip again on blur if still invalid emailField . addEventList…" at bounding box center [360, 294] width 269 height 426
type textarea "}"
click at [229, 285] on div "} }) ; // Show tooltip again on blur if still invalid emailField . addEventList…" at bounding box center [360, 294] width 269 height 426
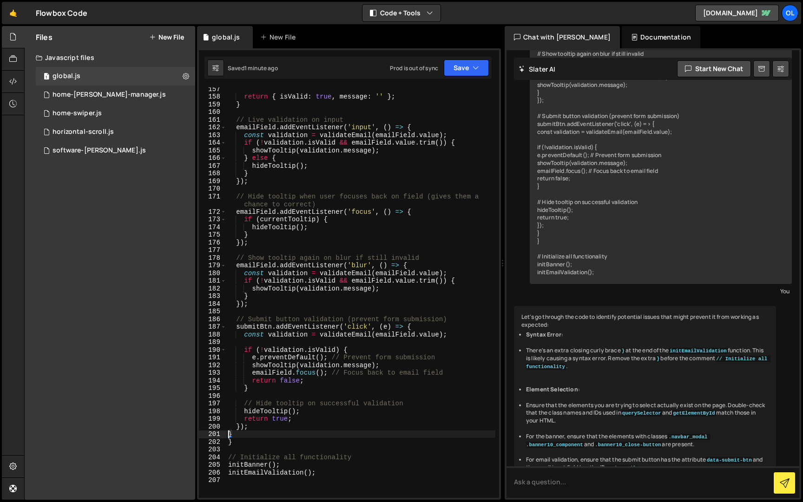
scroll to position [1486, 0]
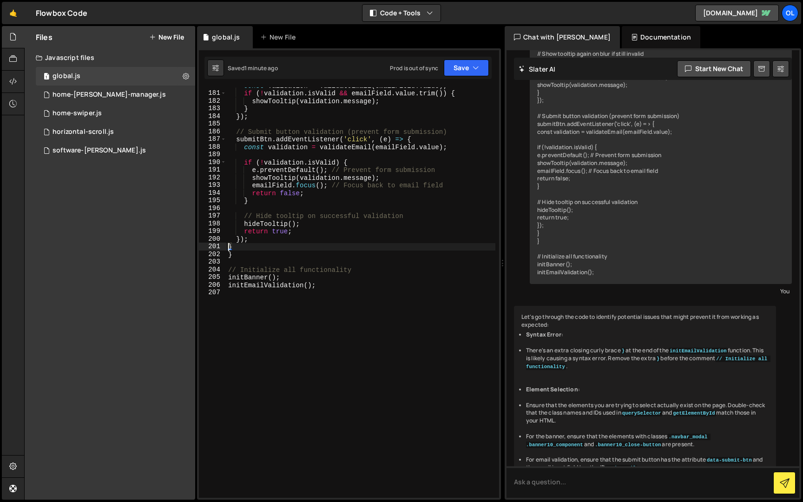
click at [255, 260] on div "const validation = validateEmail ( emailField . value ) ; if ( ! validation . i…" at bounding box center [360, 295] width 269 height 426
click at [256, 255] on div "const validation = validateEmail ( emailField . value ) ; if ( ! validation . i…" at bounding box center [360, 295] width 269 height 426
type textarea "}"
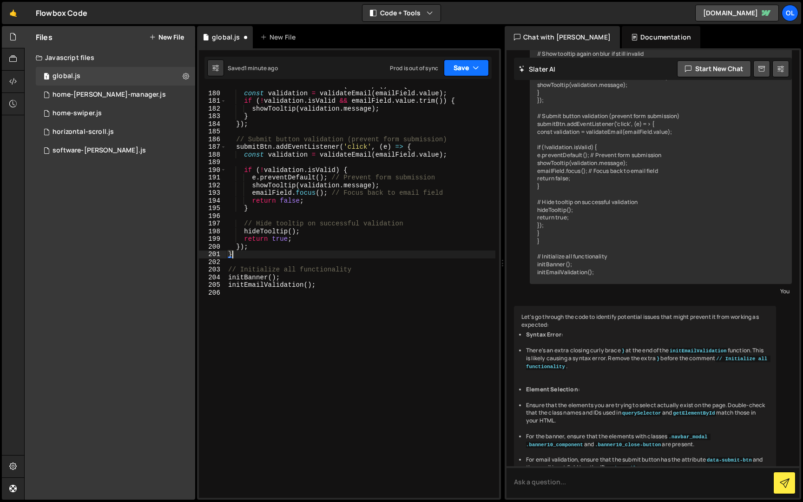
click at [458, 68] on button "Save" at bounding box center [466, 67] width 45 height 17
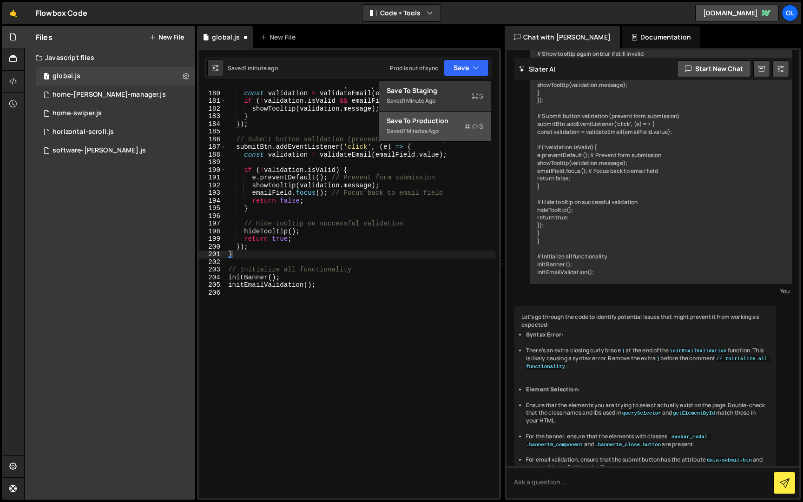
click at [456, 122] on div "Save to Production S" at bounding box center [435, 120] width 97 height 9
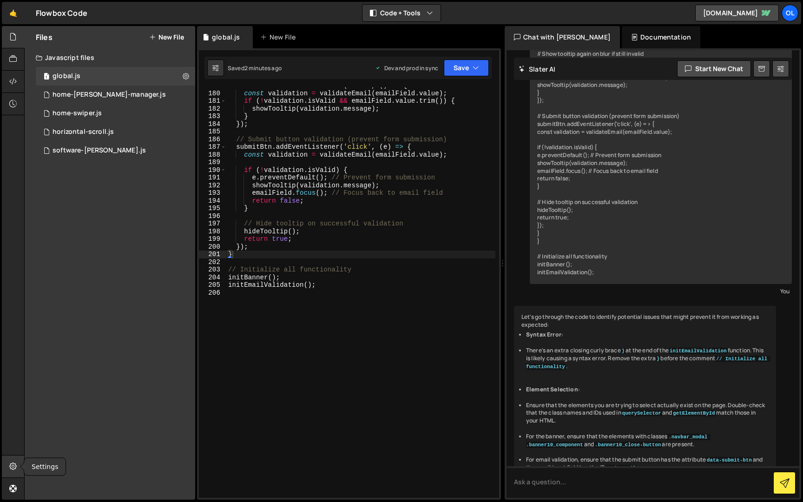
click at [13, 462] on icon at bounding box center [12, 466] width 7 height 10
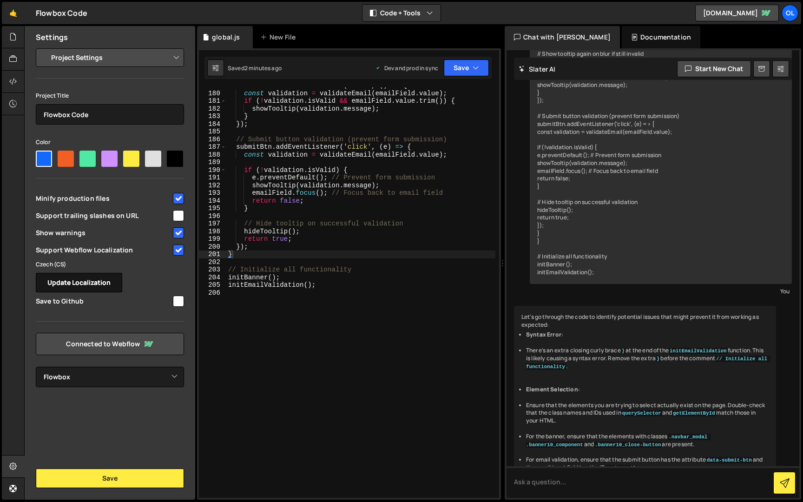
click at [84, 286] on button "Update Localization" at bounding box center [79, 283] width 86 height 20
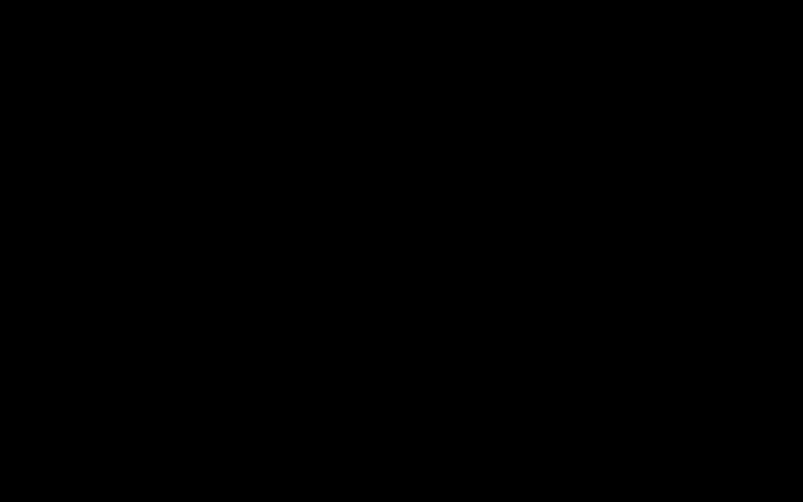
select select "655e43f8d6fb591083d680cc"
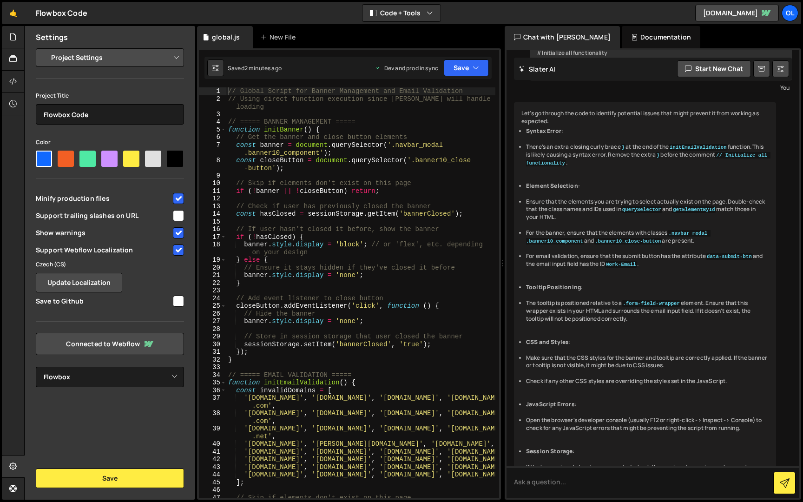
scroll to position [7393, 0]
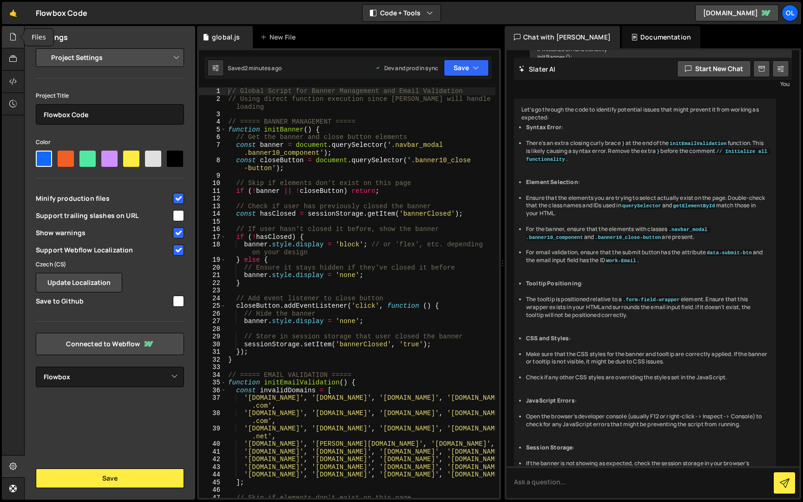
click at [18, 39] on div at bounding box center [13, 37] width 23 height 22
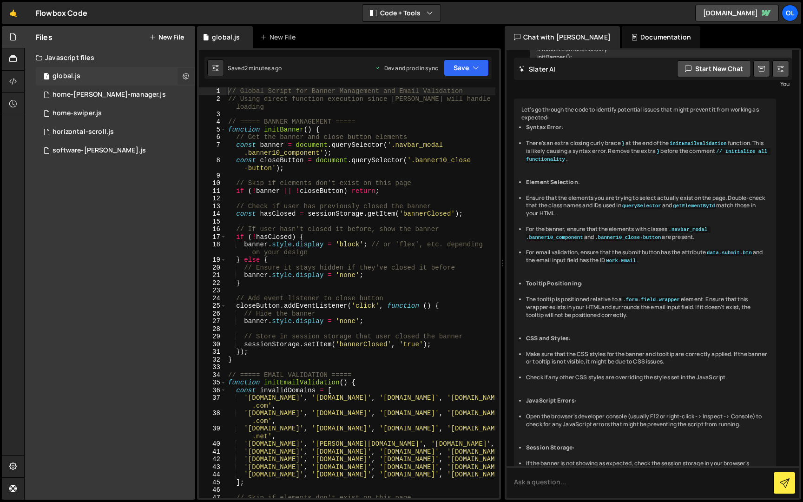
click at [185, 74] on icon at bounding box center [186, 76] width 7 height 9
type input "global"
radio input "true"
checkbox input "true"
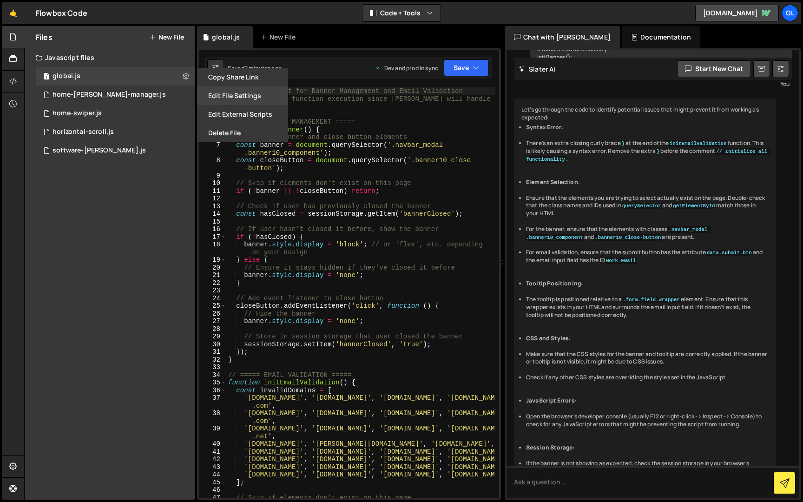
click at [228, 98] on button "Edit File Settings" at bounding box center [242, 95] width 91 height 19
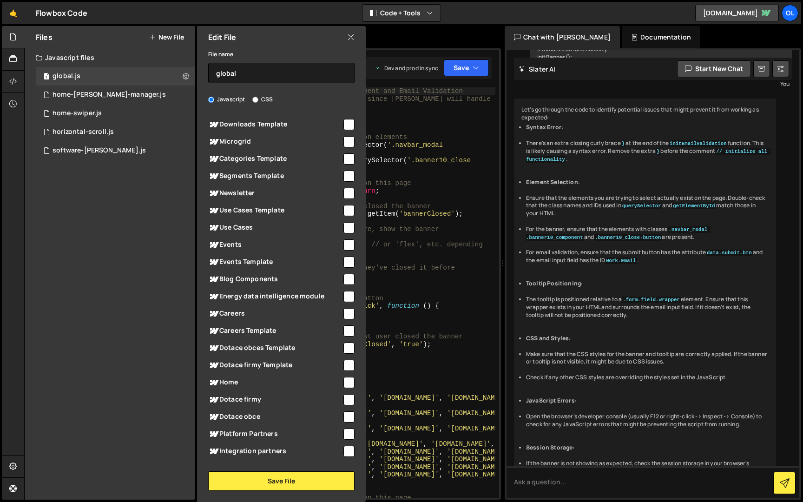
scroll to position [0, 0]
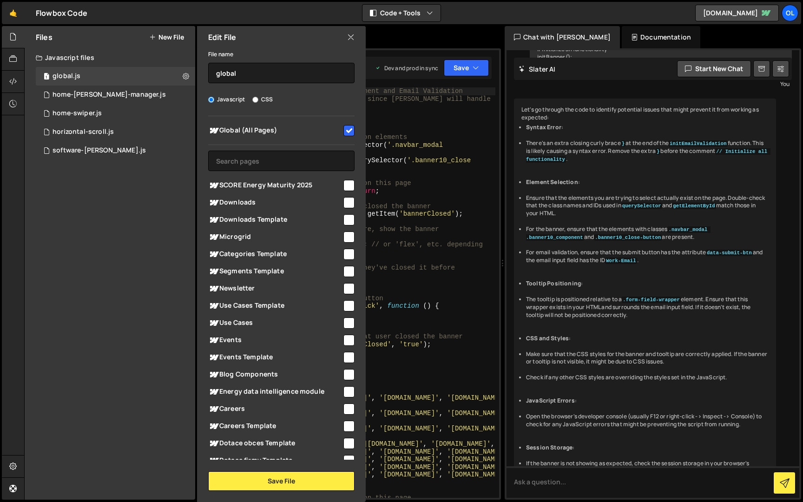
click at [351, 35] on icon at bounding box center [350, 37] width 7 height 10
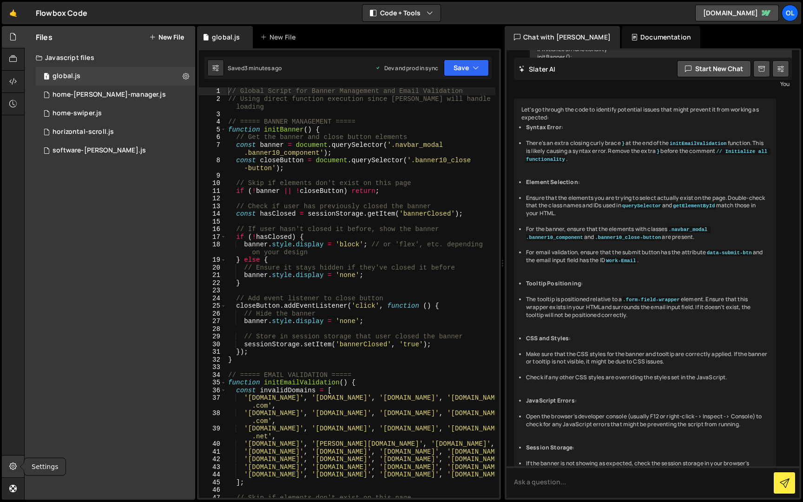
click at [10, 457] on div at bounding box center [13, 466] width 23 height 22
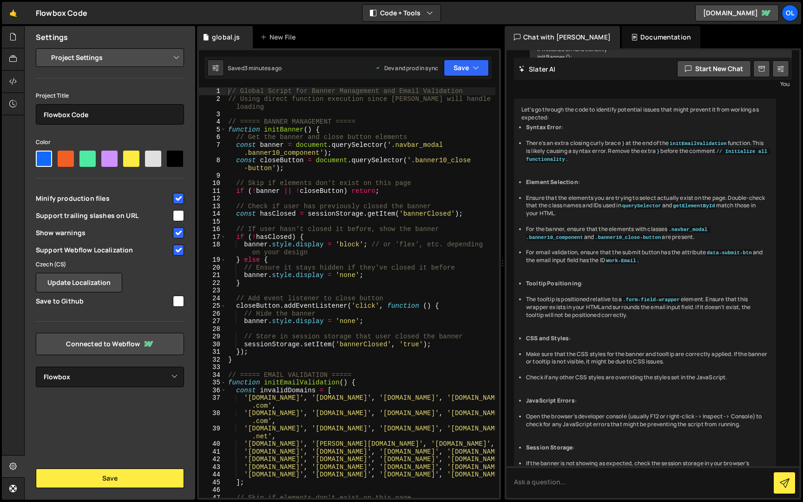
click at [176, 248] on input "checkbox" at bounding box center [178, 249] width 11 height 11
click at [117, 474] on button "Save" at bounding box center [110, 478] width 148 height 20
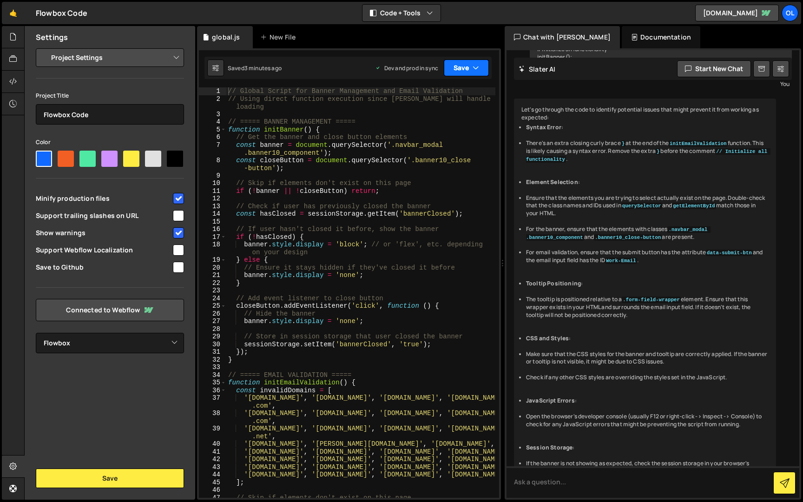
click at [455, 63] on button "Save" at bounding box center [466, 67] width 45 height 17
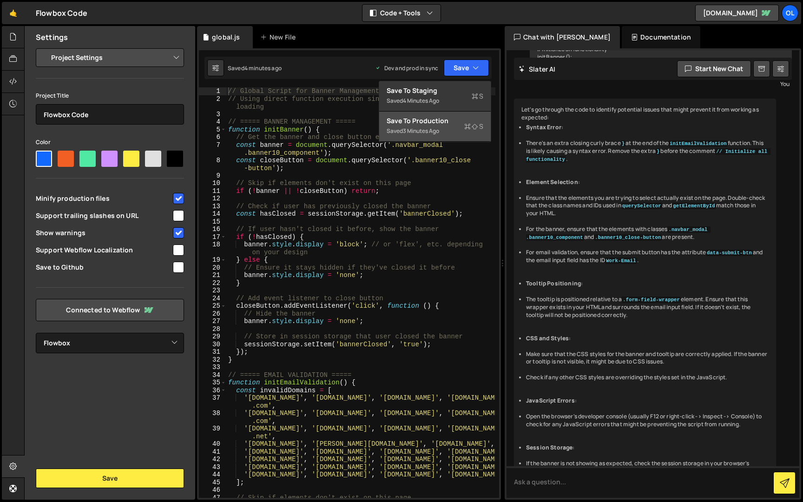
click at [444, 138] on button "Save to Production S Saved 3 minutes ago" at bounding box center [435, 127] width 112 height 30
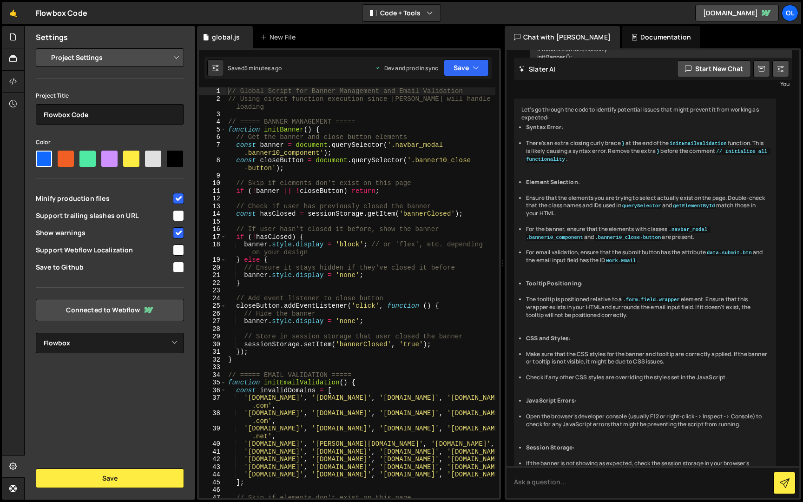
click at [176, 251] on input "checkbox" at bounding box center [178, 249] width 11 height 11
checkbox input "true"
click at [115, 477] on button "Save" at bounding box center [110, 478] width 148 height 20
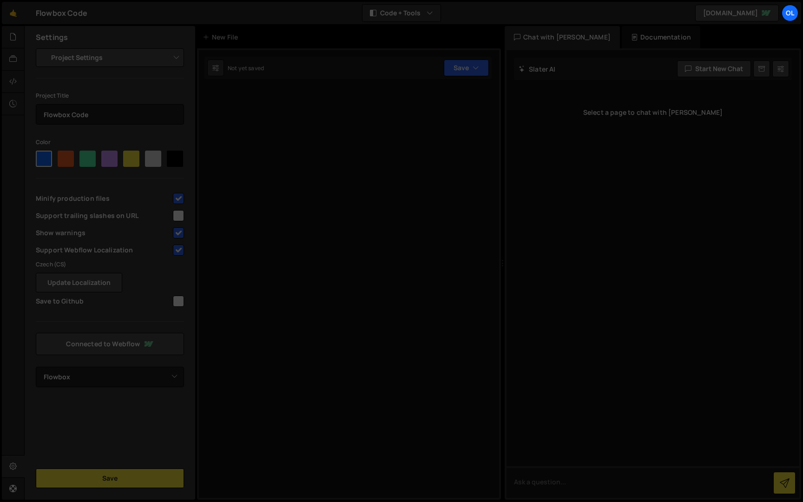
select select "655e43f8d6fb591083d680cc"
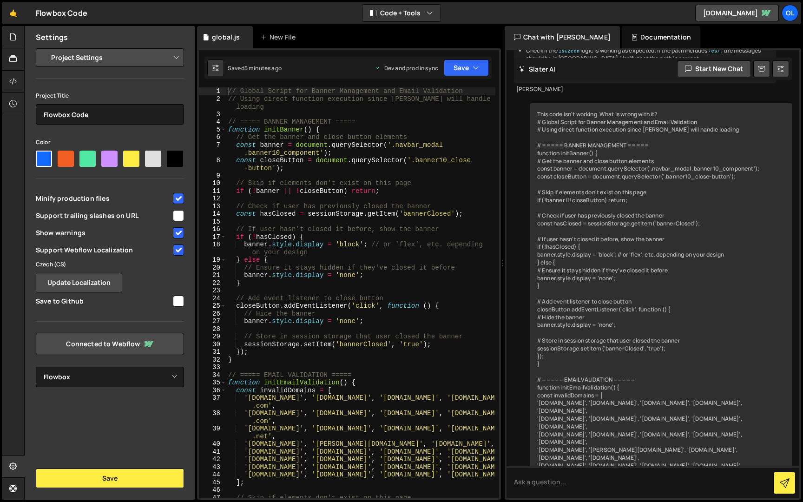
scroll to position [7393, 0]
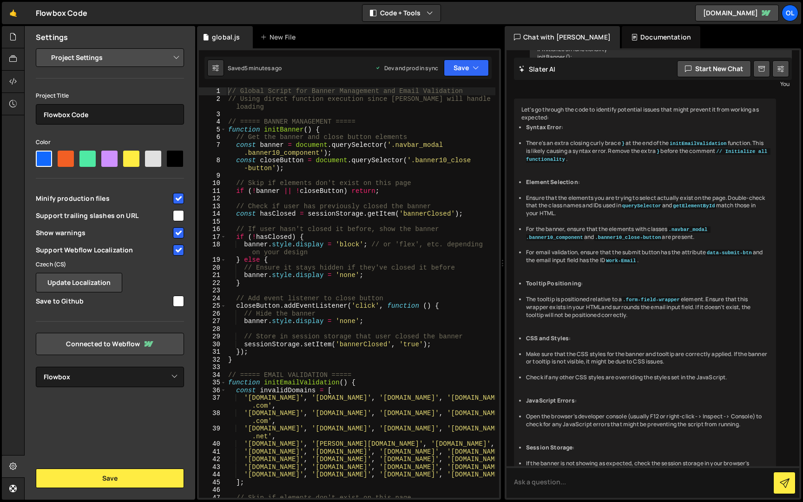
click at [51, 262] on label "Czech (CS)" at bounding box center [51, 264] width 31 height 9
click at [101, 63] on select "Project Settings Code Editor Settings Chat Settings" at bounding box center [112, 57] width 136 height 20
click at [44, 47] on select "Project Settings Code Editor Settings Chat Settings" at bounding box center [112, 57] width 136 height 20
click at [18, 33] on div at bounding box center [13, 37] width 23 height 22
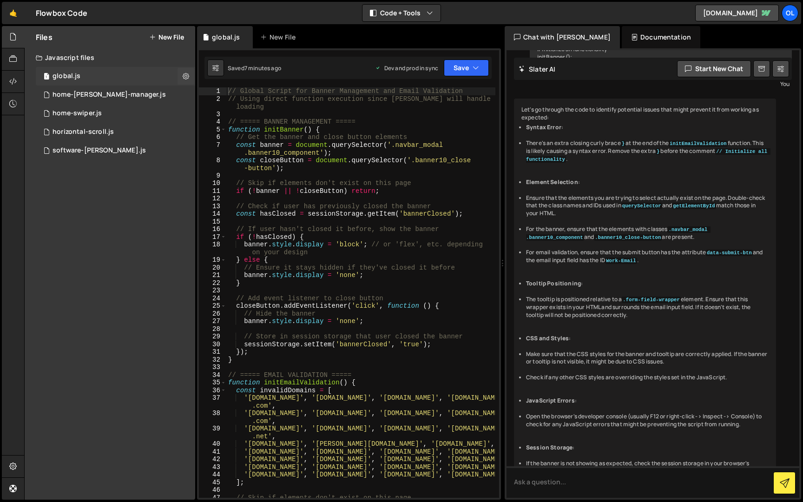
click at [80, 77] on div "1 global.js 0" at bounding box center [115, 76] width 159 height 19
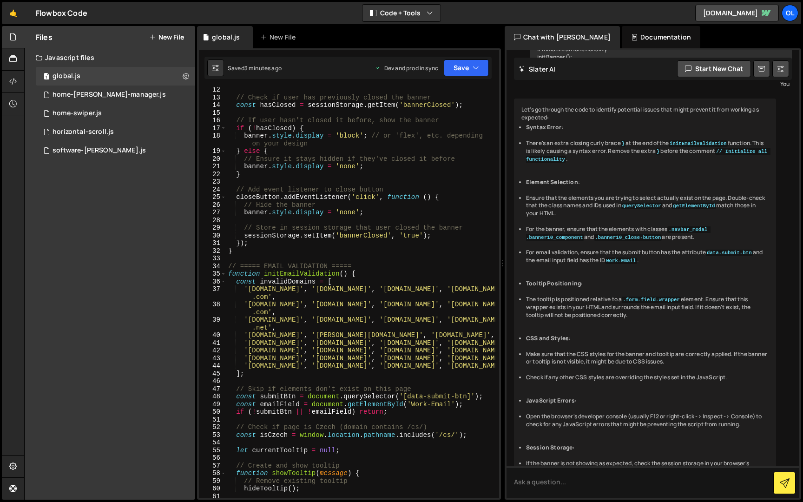
click at [229, 267] on div "// Check if user has previously closed the banner const hasClosed = sessionStor…" at bounding box center [360, 299] width 269 height 426
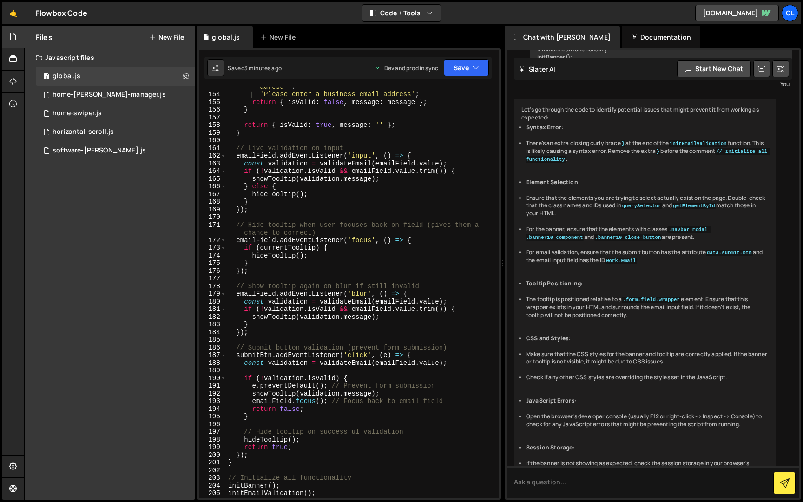
scroll to position [1478, 0]
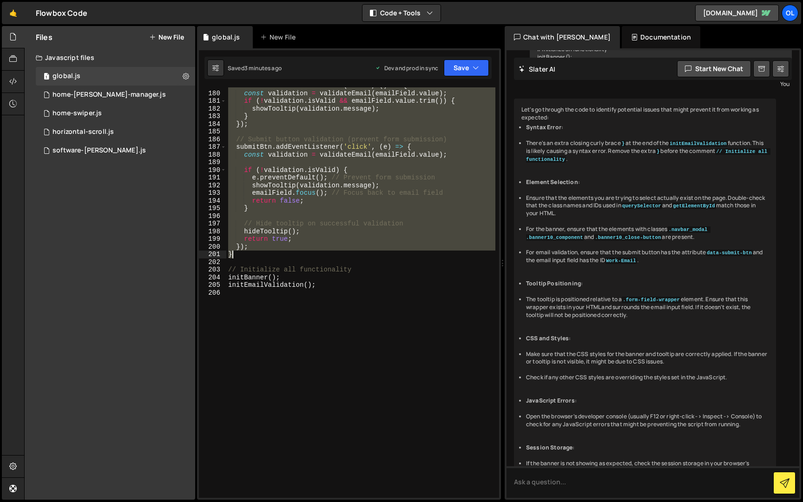
click at [256, 253] on div "emailField . addEventListener ( 'blur' , ( ) => { const validation = validateEm…" at bounding box center [360, 295] width 269 height 426
paste textarea
type textarea "}"
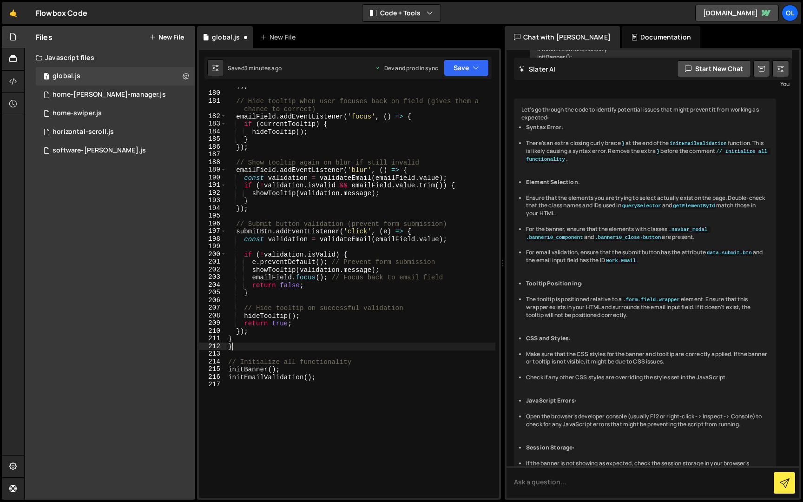
scroll to position [1501, 0]
click at [229, 342] on div "}) ; // Hide tooltip when user focuses back on field (gives them a chance to co…" at bounding box center [360, 295] width 269 height 426
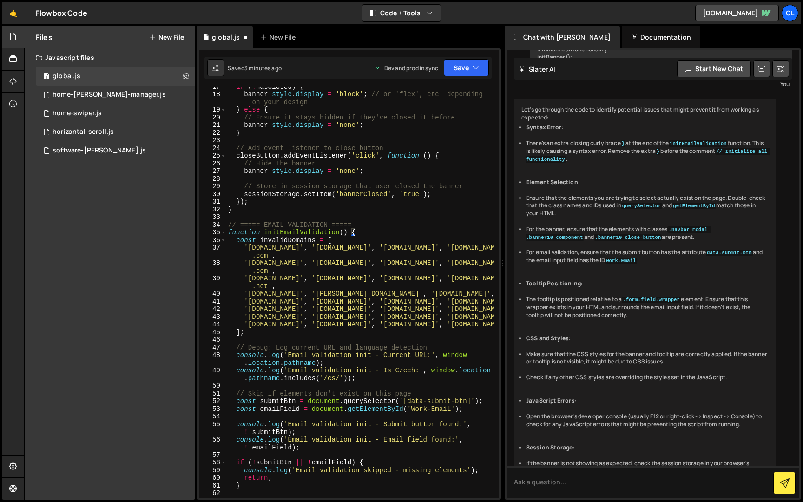
scroll to position [147, 0]
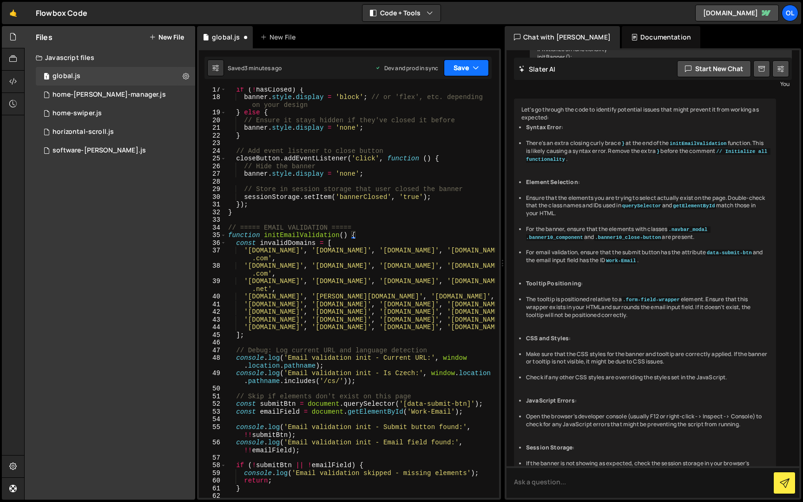
click at [455, 74] on button "Save" at bounding box center [466, 67] width 45 height 17
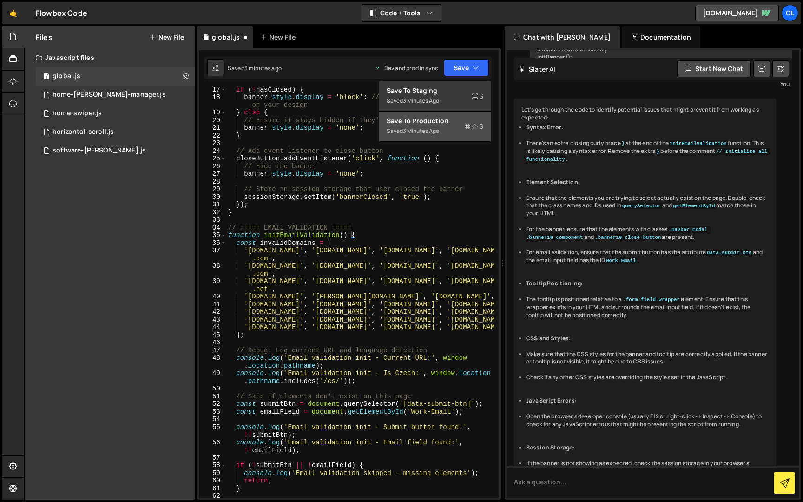
click at [450, 125] on div "Saved 3 minutes ago" at bounding box center [435, 130] width 97 height 11
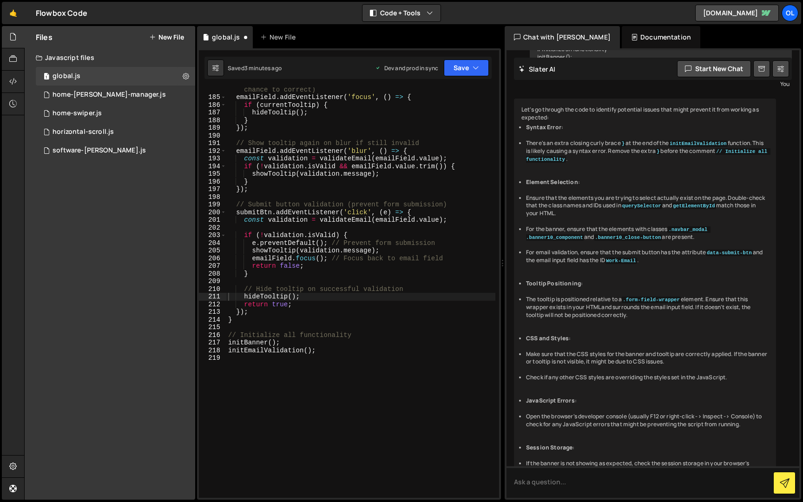
scroll to position [1543, 0]
click at [266, 320] on div "// Hide tooltip when user focuses back on field (gives them a chance to correct…" at bounding box center [360, 295] width 269 height 434
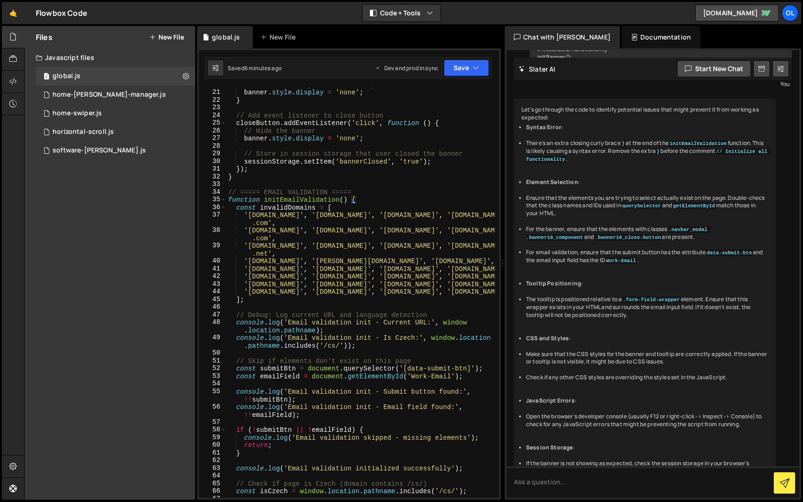
scroll to position [139, 0]
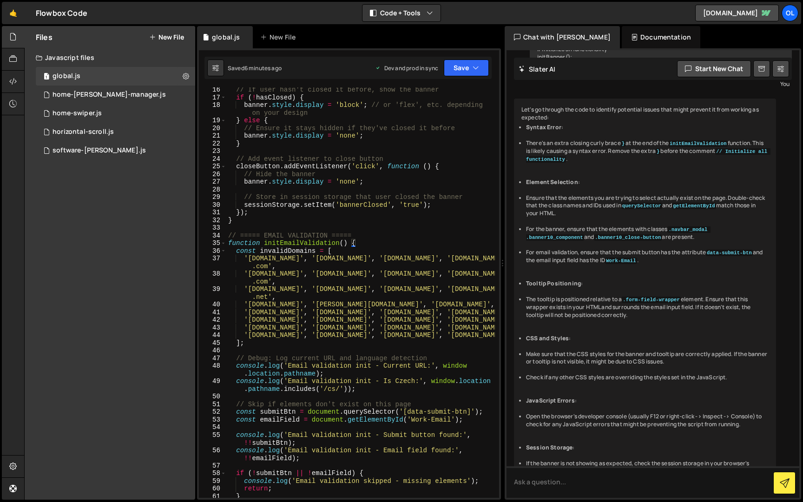
click at [229, 236] on div "// If user hasn't closed it before, show the banner if ( ! hasClosed ) { banner…" at bounding box center [360, 299] width 269 height 426
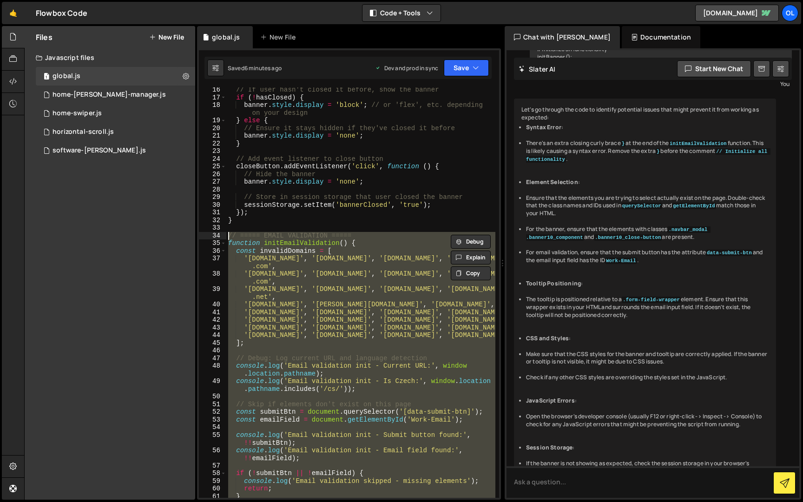
paste textarea "}"
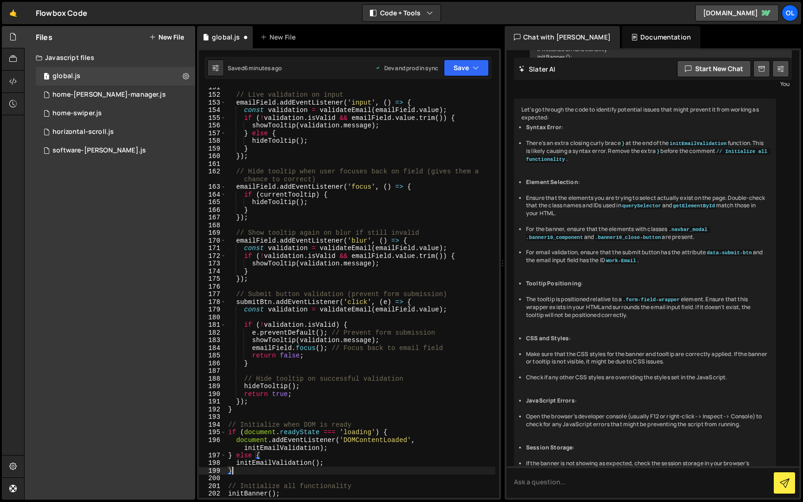
scroll to position [1288, 0]
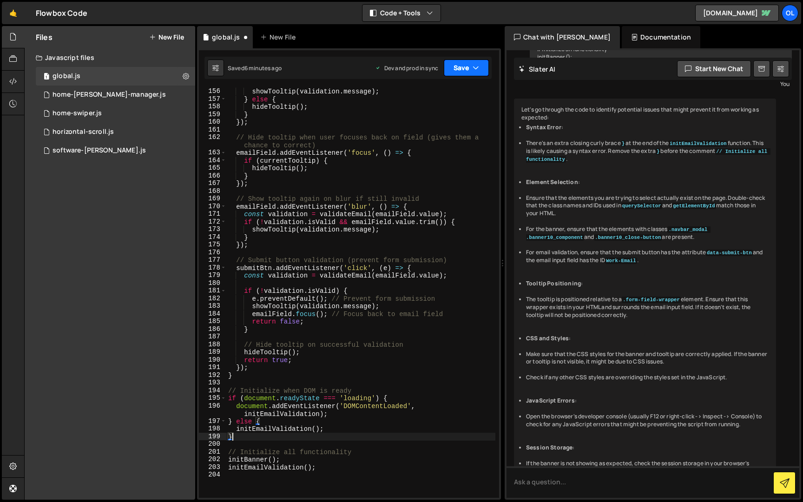
click at [473, 69] on icon "button" at bounding box center [476, 67] width 7 height 9
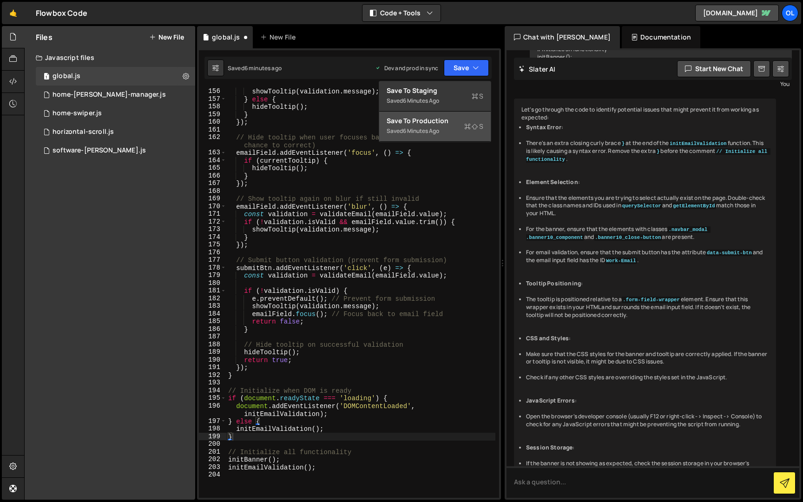
click at [447, 120] on div "Save to Production S" at bounding box center [435, 120] width 97 height 9
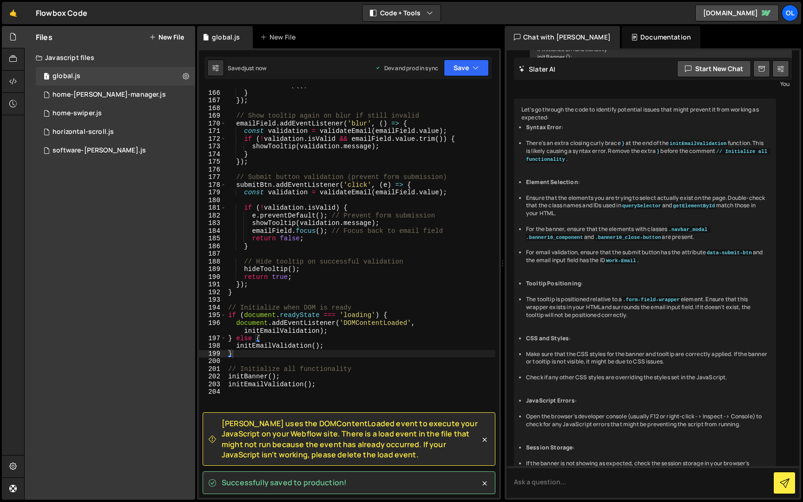
scroll to position [1371, 0]
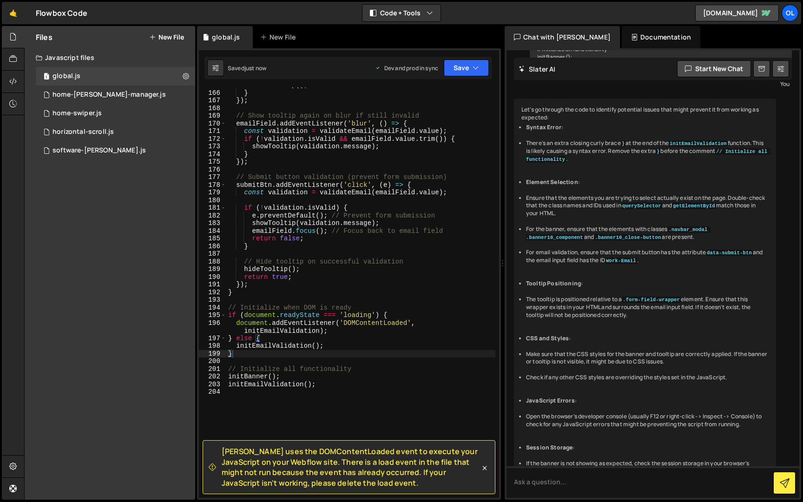
click at [359, 322] on div "hideTooltip ( ) ; } }) ; // Show tooltip again on blur if still invalid emailFi…" at bounding box center [360, 294] width 269 height 426
click at [275, 355] on div "hideTooltip ( ) ; } }) ; // Show tooltip again on blur if still invalid emailFi…" at bounding box center [360, 294] width 269 height 426
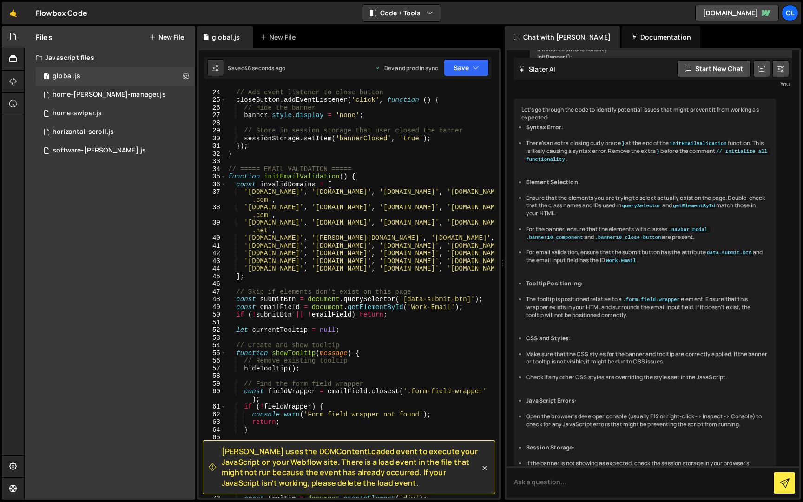
scroll to position [178, 0]
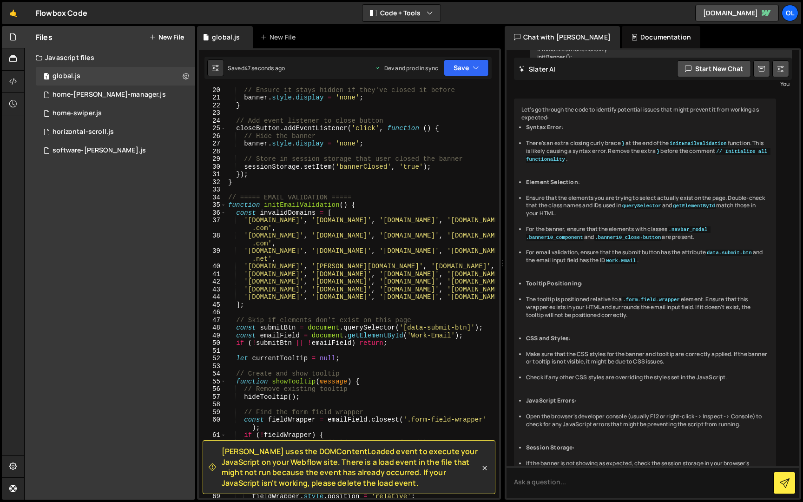
click at [228, 199] on div "// Ensure it stays hidden if they've closed it before banner . style . display …" at bounding box center [360, 299] width 269 height 426
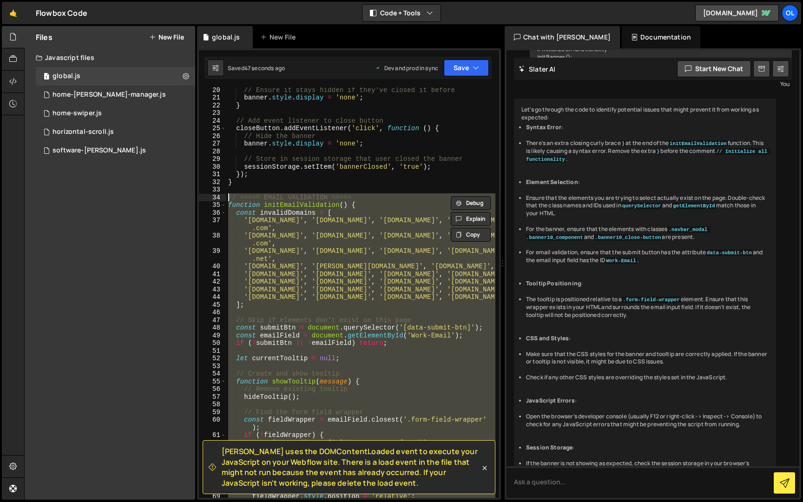
paste textarea "}"
type textarea "}"
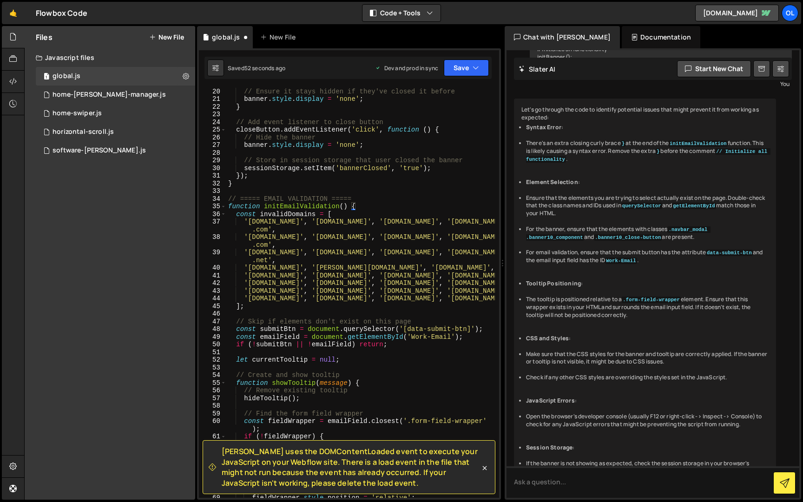
scroll to position [176, 0]
click at [453, 66] on button "Save" at bounding box center [466, 67] width 45 height 17
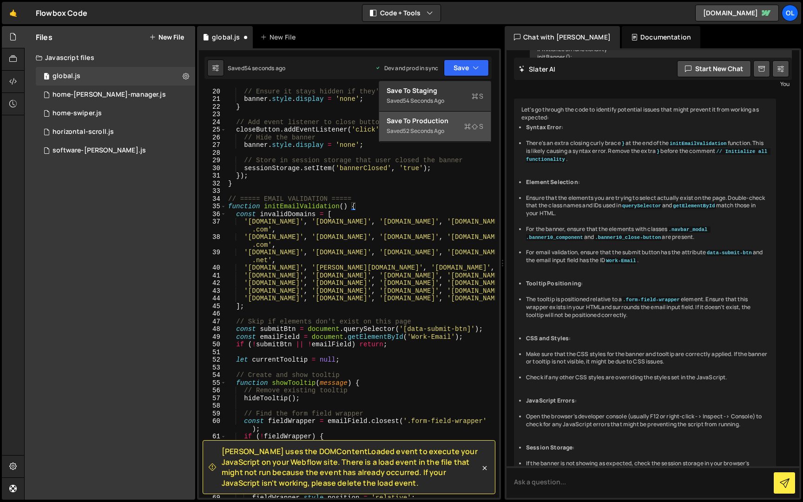
click at [440, 118] on div "Save to Production S" at bounding box center [435, 120] width 97 height 9
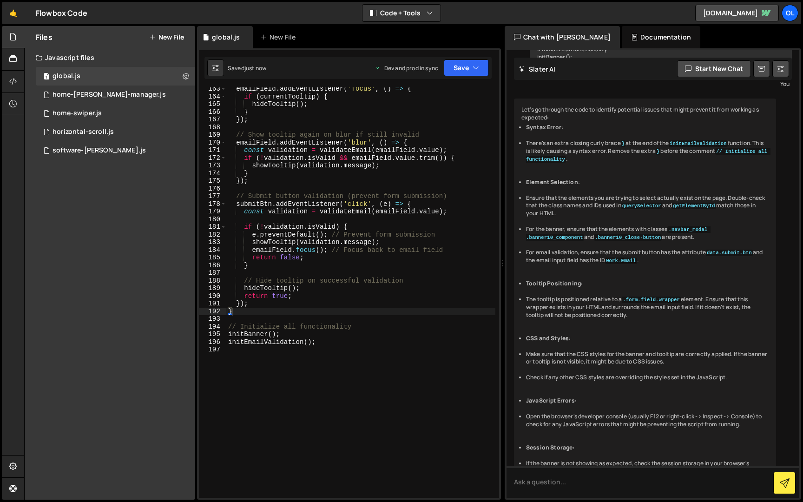
scroll to position [1364, 0]
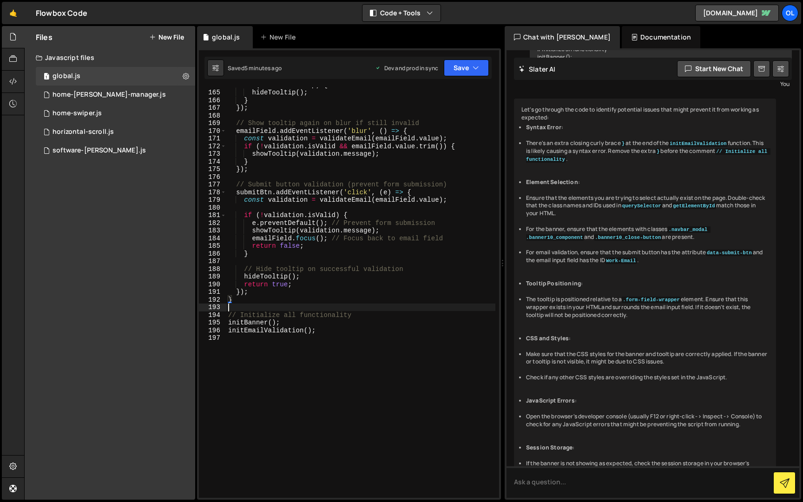
click at [247, 305] on div "if ( currentTooltip ) { hideTooltip ( ) ; } }) ; // Show tooltip again on blur …" at bounding box center [360, 294] width 269 height 426
click at [248, 301] on div "if ( currentTooltip ) { hideTooltip ( ) ; } }) ; // Show tooltip again on blur …" at bounding box center [360, 294] width 269 height 426
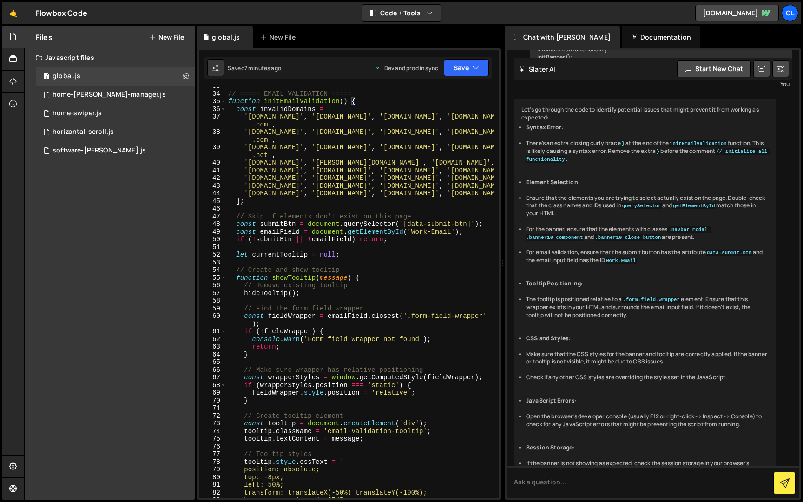
scroll to position [250, 0]
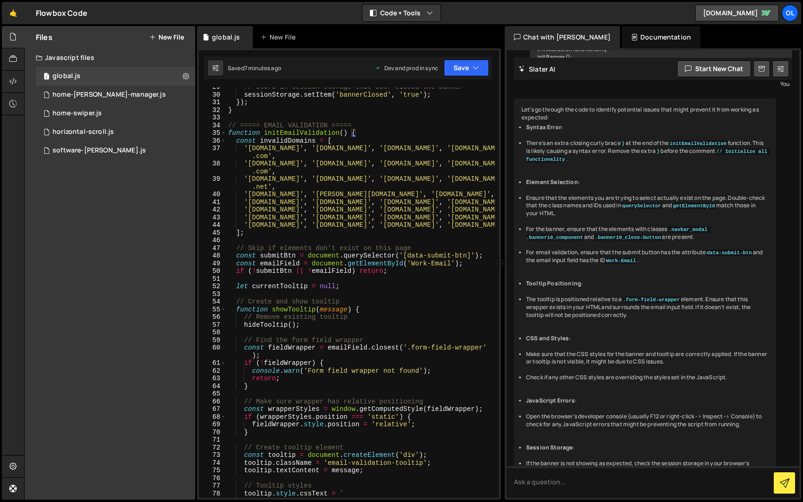
click at [228, 123] on div "// Store in session storage that user closed the banner sessionStorage . setIte…" at bounding box center [360, 296] width 269 height 426
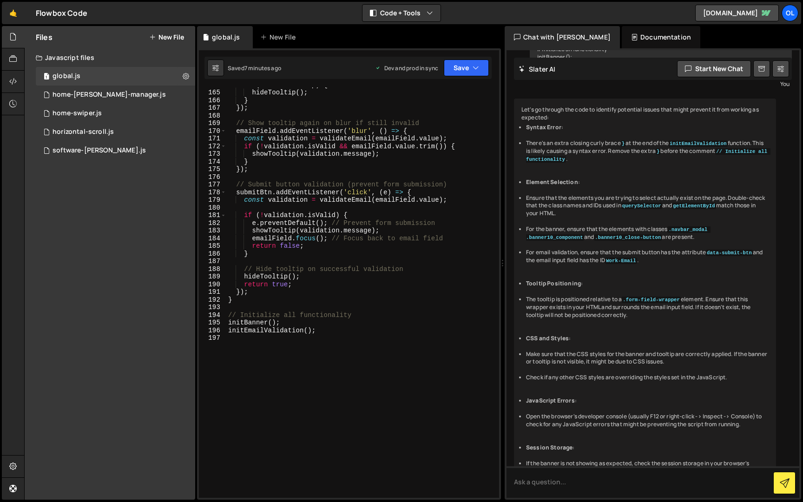
scroll to position [1393, 0]
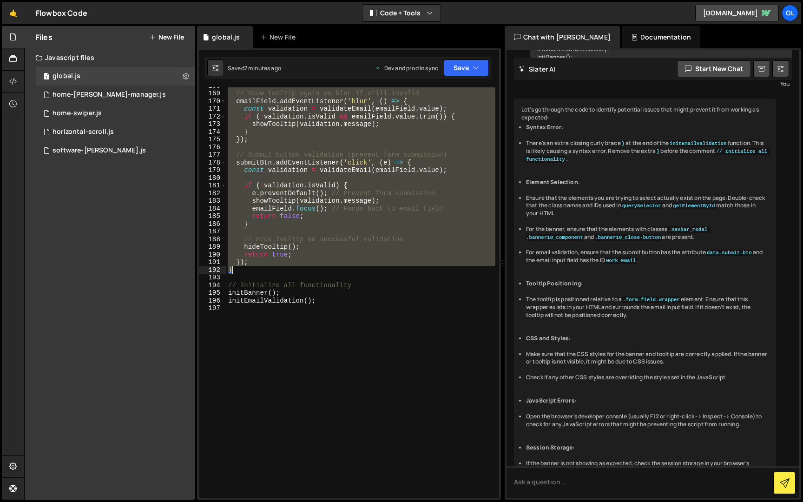
click at [251, 270] on div "// Show tooltip again on blur if still invalid emailField . addEventListener ( …" at bounding box center [360, 295] width 269 height 426
paste textarea "initEmailValidation();"
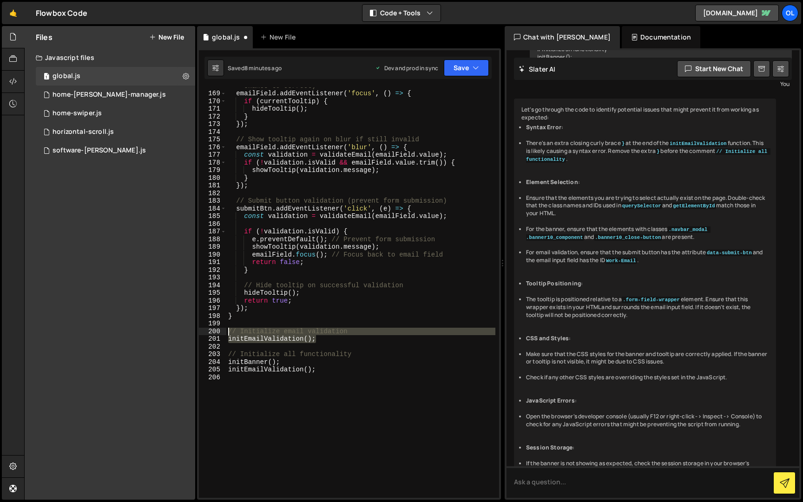
drag, startPoint x: 322, startPoint y: 337, endPoint x: 226, endPoint y: 331, distance: 96.4
click at [226, 331] on div "initEmailValidation(); 168 169 170 171 172 173 174 175 176 177 178 179 180 181 …" at bounding box center [349, 292] width 300 height 410
type textarea "// Initialize email validation initEmailValidation();"
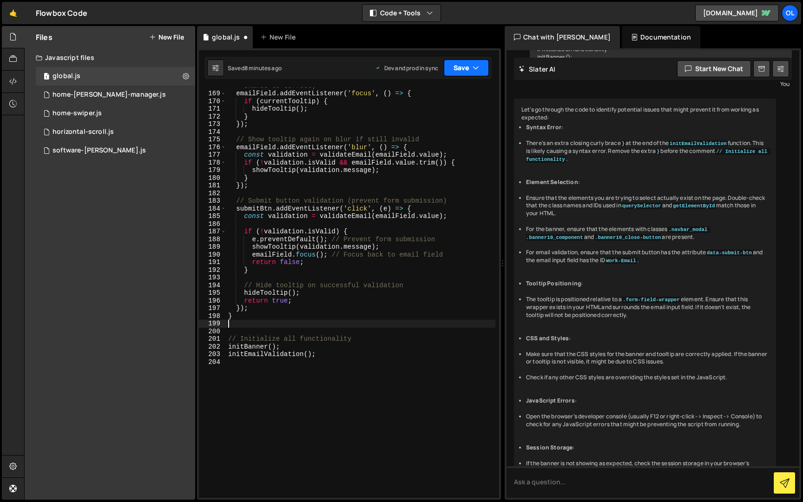
click at [474, 70] on icon "button" at bounding box center [476, 67] width 7 height 9
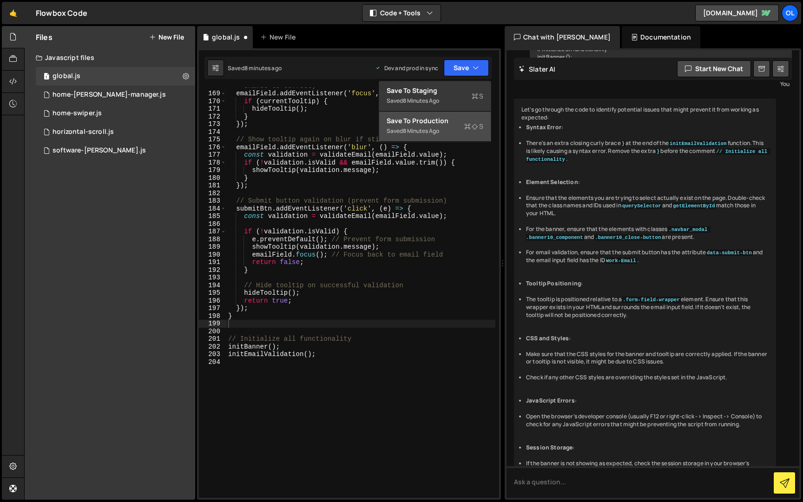
click at [449, 124] on div "Save to Production S" at bounding box center [435, 120] width 97 height 9
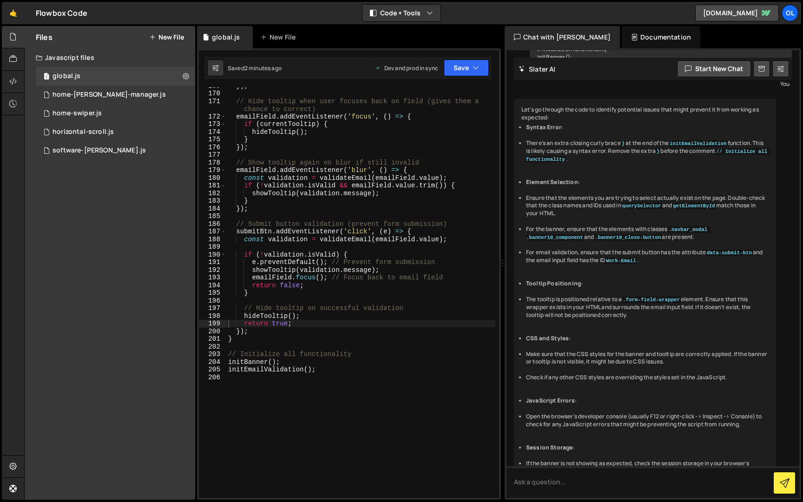
click at [285, 343] on div "}) ; // Hide tooltip when user focuses back on field (gives them a chance to co…" at bounding box center [360, 295] width 269 height 426
click at [285, 340] on div "}) ; // Hide tooltip when user focuses back on field (gives them a chance to co…" at bounding box center [360, 295] width 269 height 426
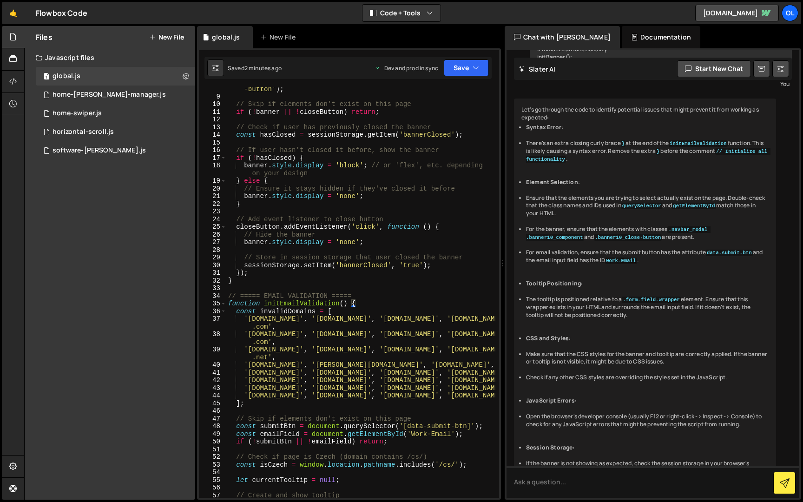
scroll to position [79, 0]
click at [229, 297] on div "const closeButton = document . querySelector ( '.banner10_close -button' ) ; //…" at bounding box center [360, 294] width 269 height 434
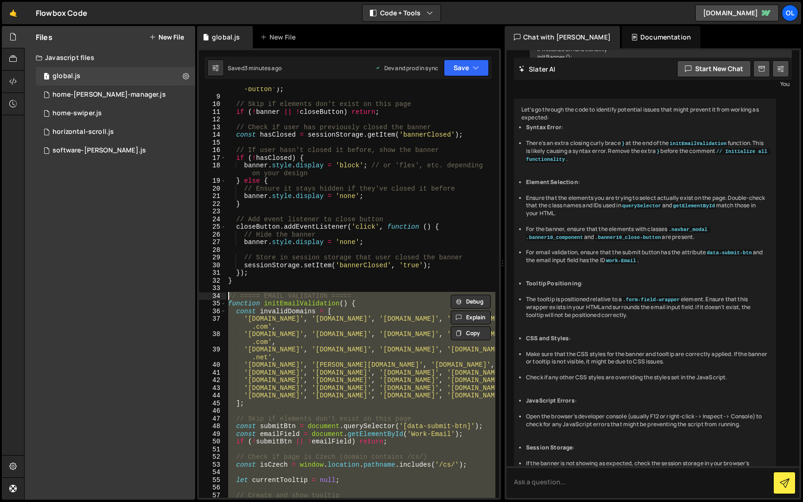
paste textarea "initEmailValidation();"
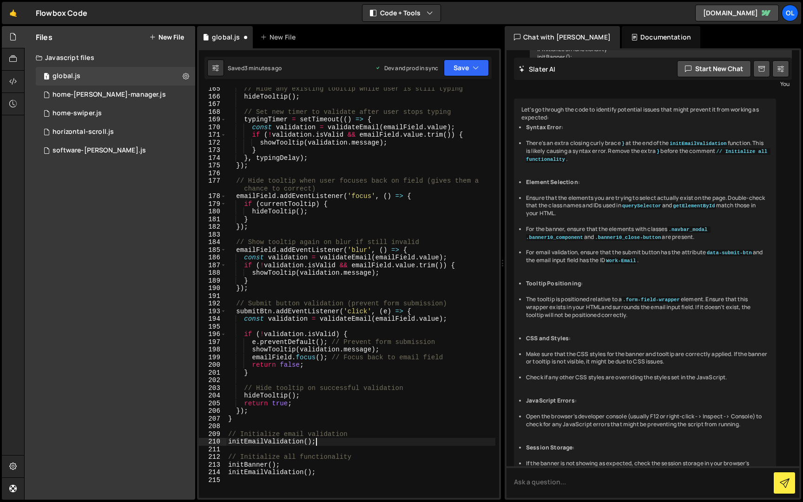
scroll to position [1404, 0]
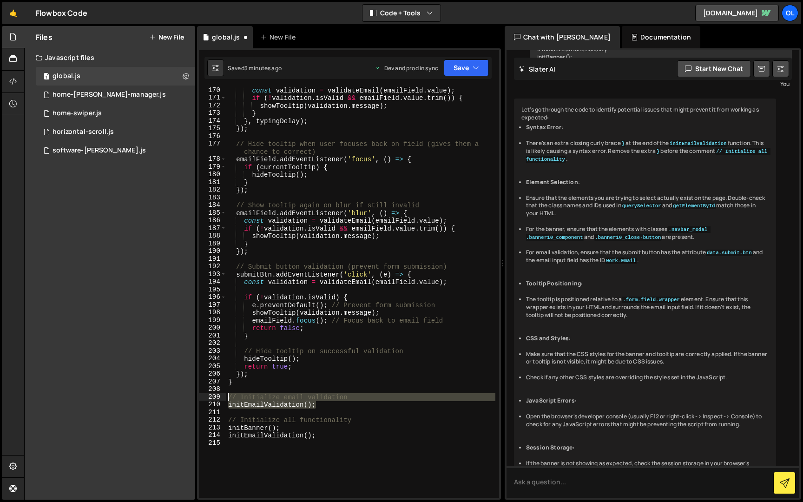
drag, startPoint x: 321, startPoint y: 403, endPoint x: 224, endPoint y: 397, distance: 97.3
click at [224, 397] on div "initEmailValidation(); 170 171 172 173 174 175 176 177 178 179 180 181 182 183 …" at bounding box center [349, 292] width 300 height 410
type textarea "// Initialize email validation initEmailValidation();"
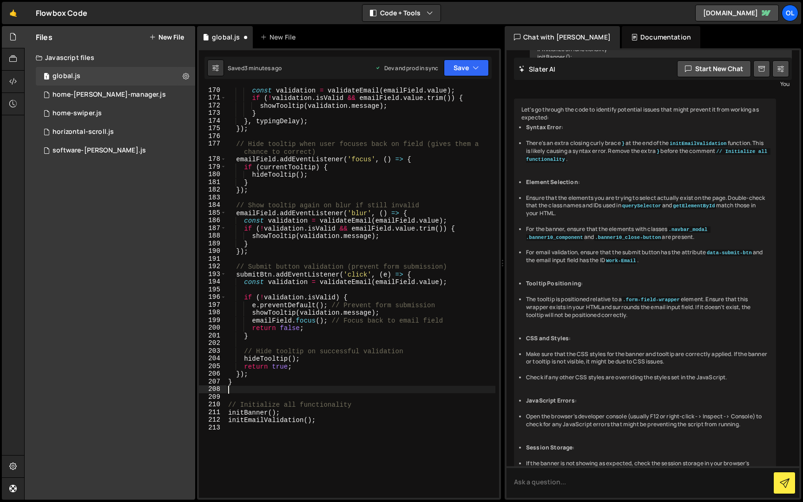
type textarea "}"
click at [469, 72] on button "Save" at bounding box center [466, 67] width 45 height 17
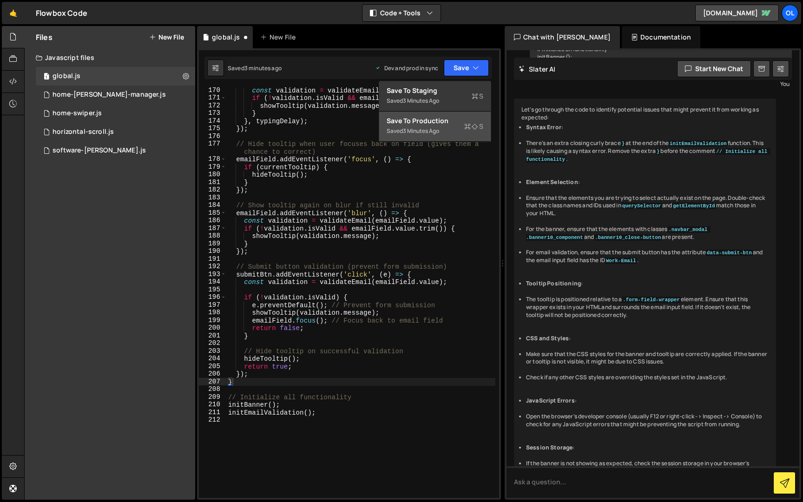
click at [468, 116] on div "Save to Production S" at bounding box center [435, 120] width 97 height 9
